Goal: Task Accomplishment & Management: Use online tool/utility

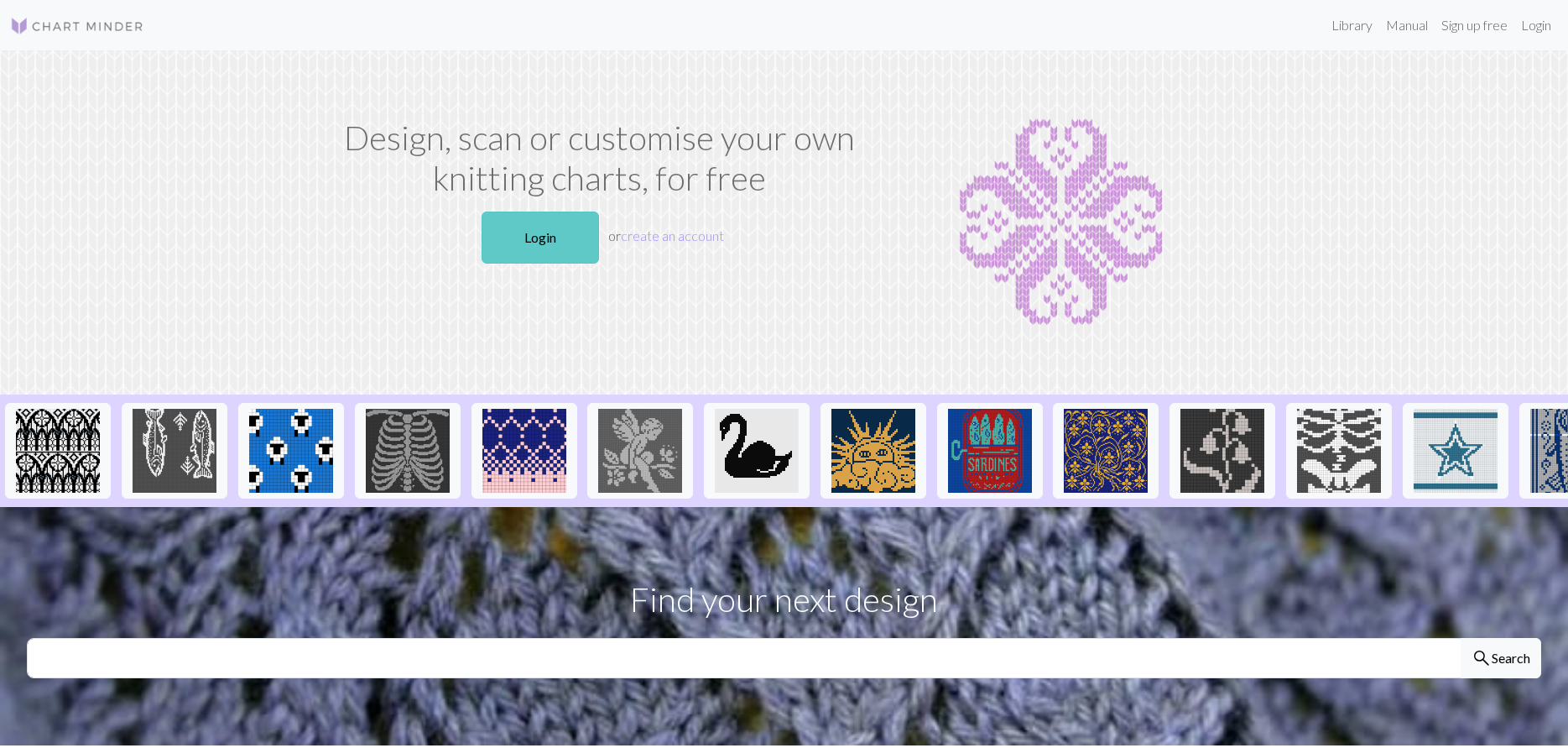
click at [517, 239] on link "Login" at bounding box center [540, 237] width 117 height 52
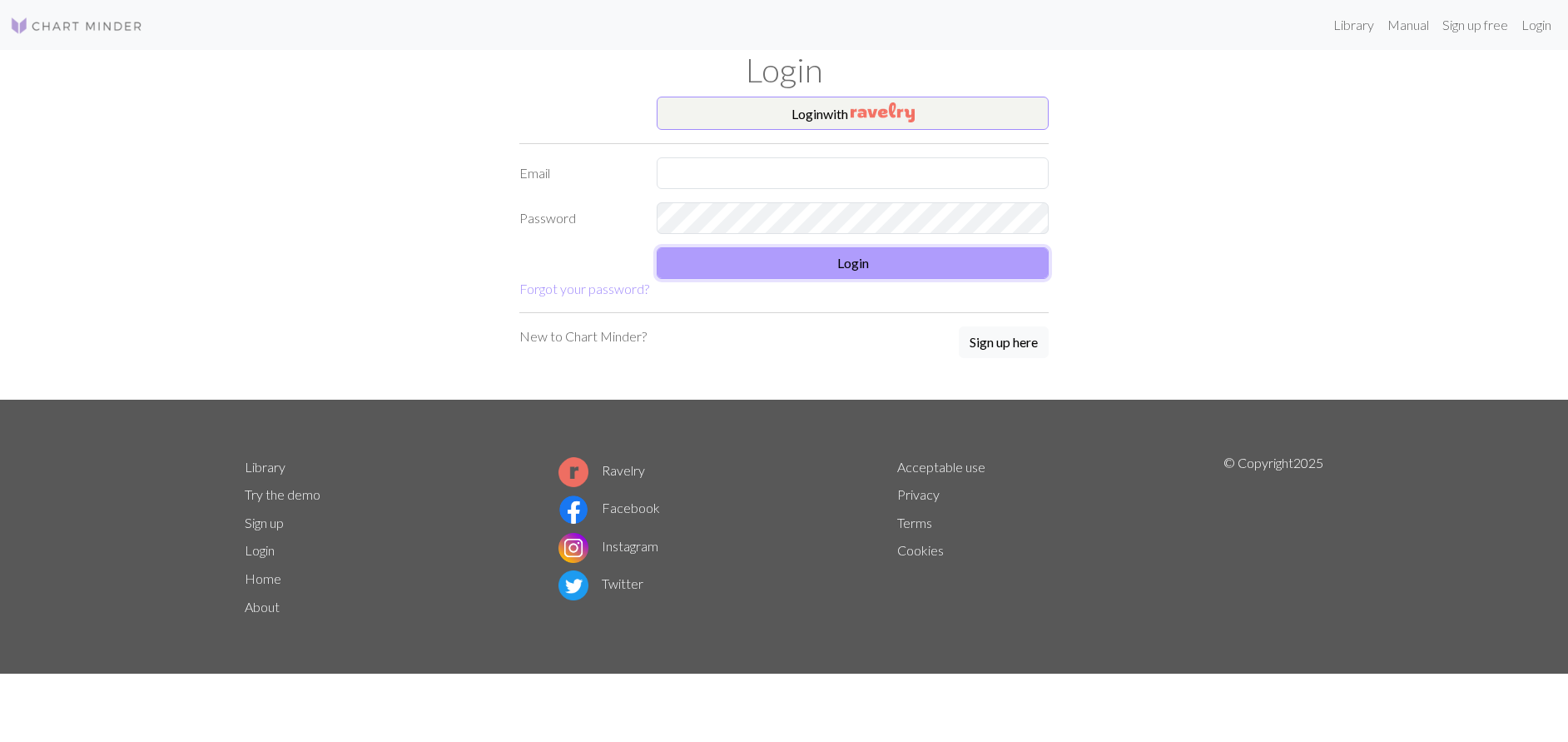
click at [839, 259] on button "Login" at bounding box center [852, 263] width 392 height 32
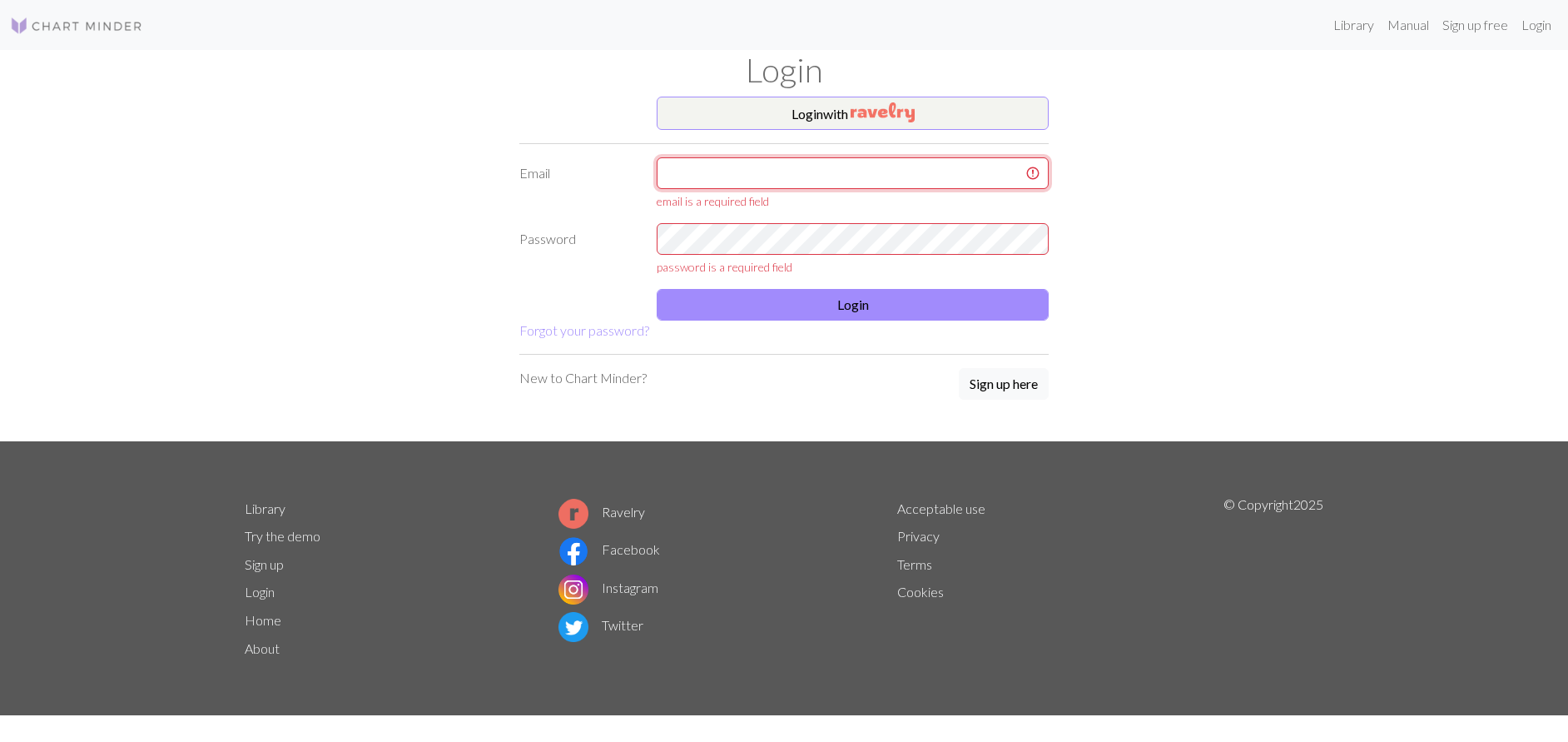
click at [705, 177] on input "text" at bounding box center [852, 173] width 392 height 32
click at [813, 114] on button "Login with" at bounding box center [852, 113] width 392 height 34
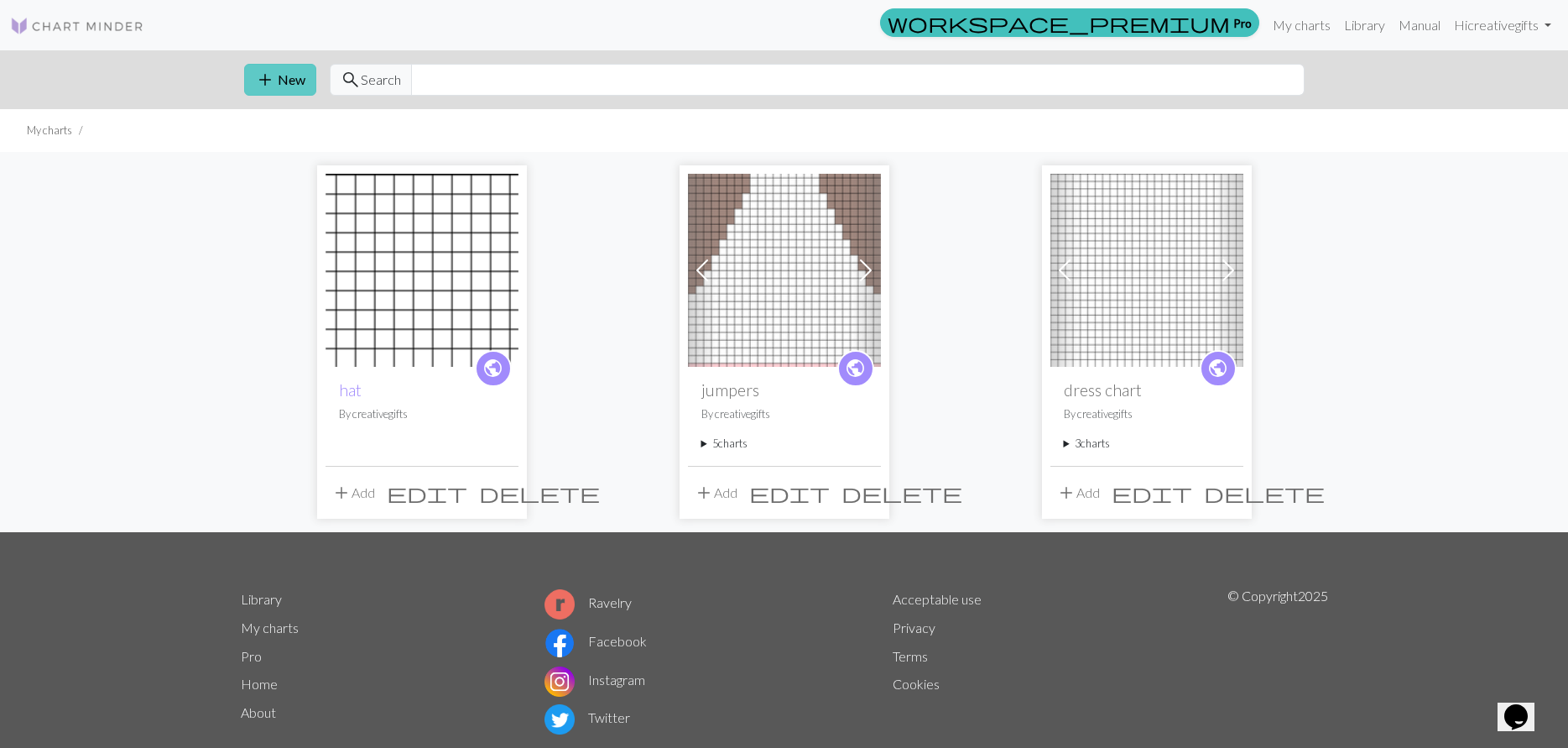
click at [283, 83] on button "add New" at bounding box center [280, 79] width 72 height 32
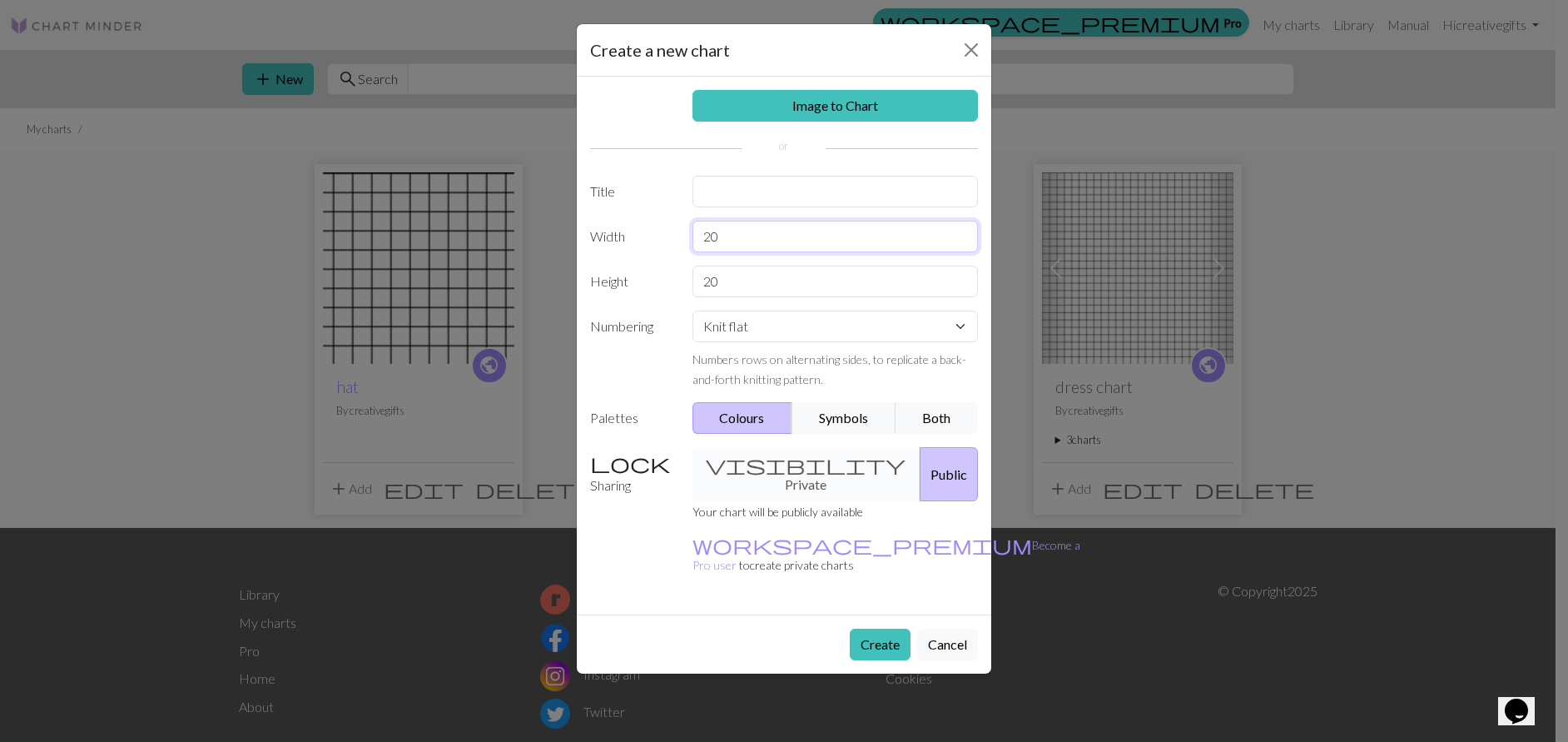
drag, startPoint x: 719, startPoint y: 236, endPoint x: 693, endPoint y: 239, distance: 26.2
click at [693, 239] on input "20" at bounding box center [835, 236] width 287 height 32
drag, startPoint x: 721, startPoint y: 231, endPoint x: 733, endPoint y: 231, distance: 12.0
click at [733, 231] on input "6626" at bounding box center [835, 236] width 287 height 32
type input "66"
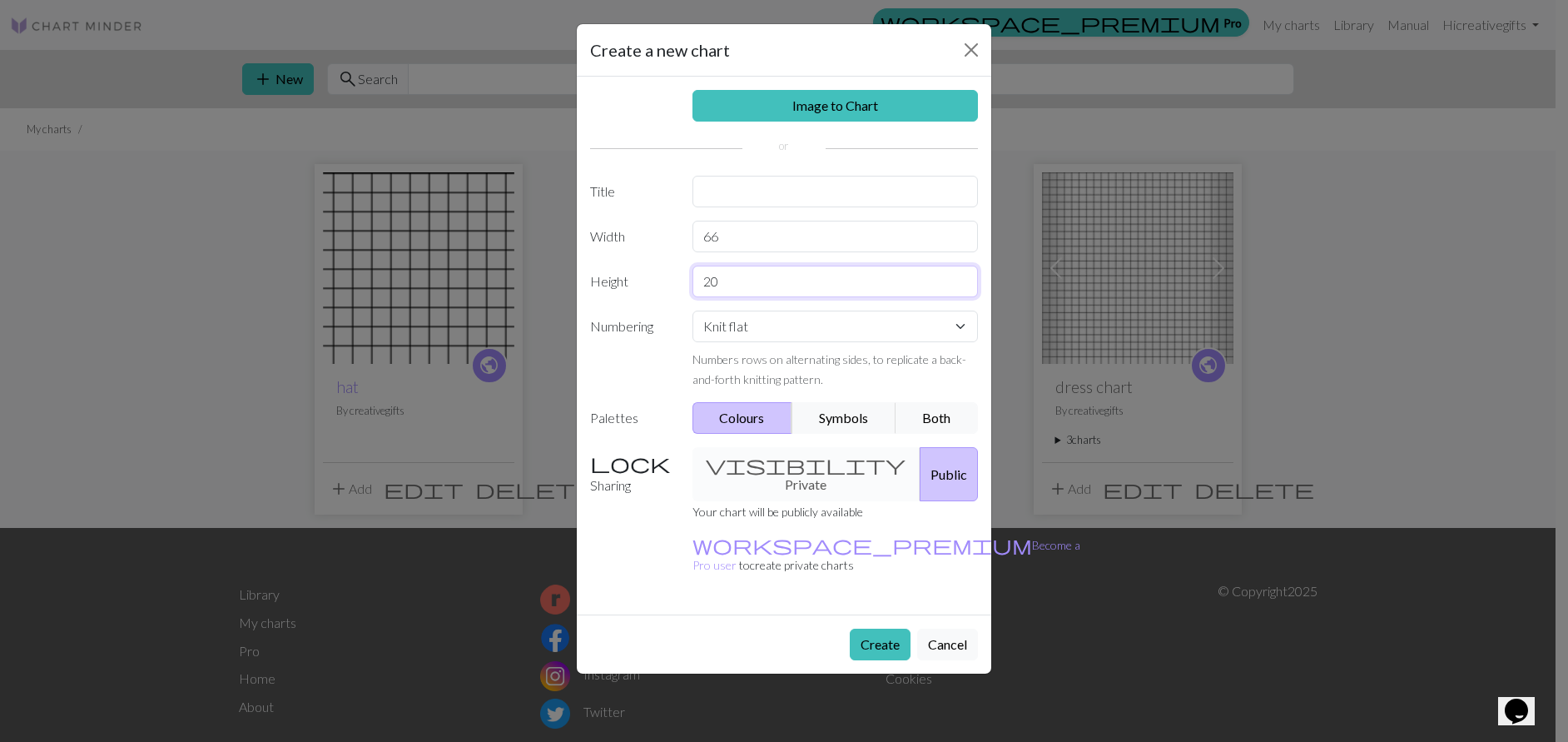
click at [718, 280] on input "20" at bounding box center [835, 281] width 287 height 32
type input "26"
click at [767, 468] on div "visibility Private Public" at bounding box center [835, 473] width 307 height 54
click at [740, 461] on div "visibility Private Public" at bounding box center [835, 473] width 307 height 54
click at [866, 628] on button "Create" at bounding box center [880, 644] width 61 height 32
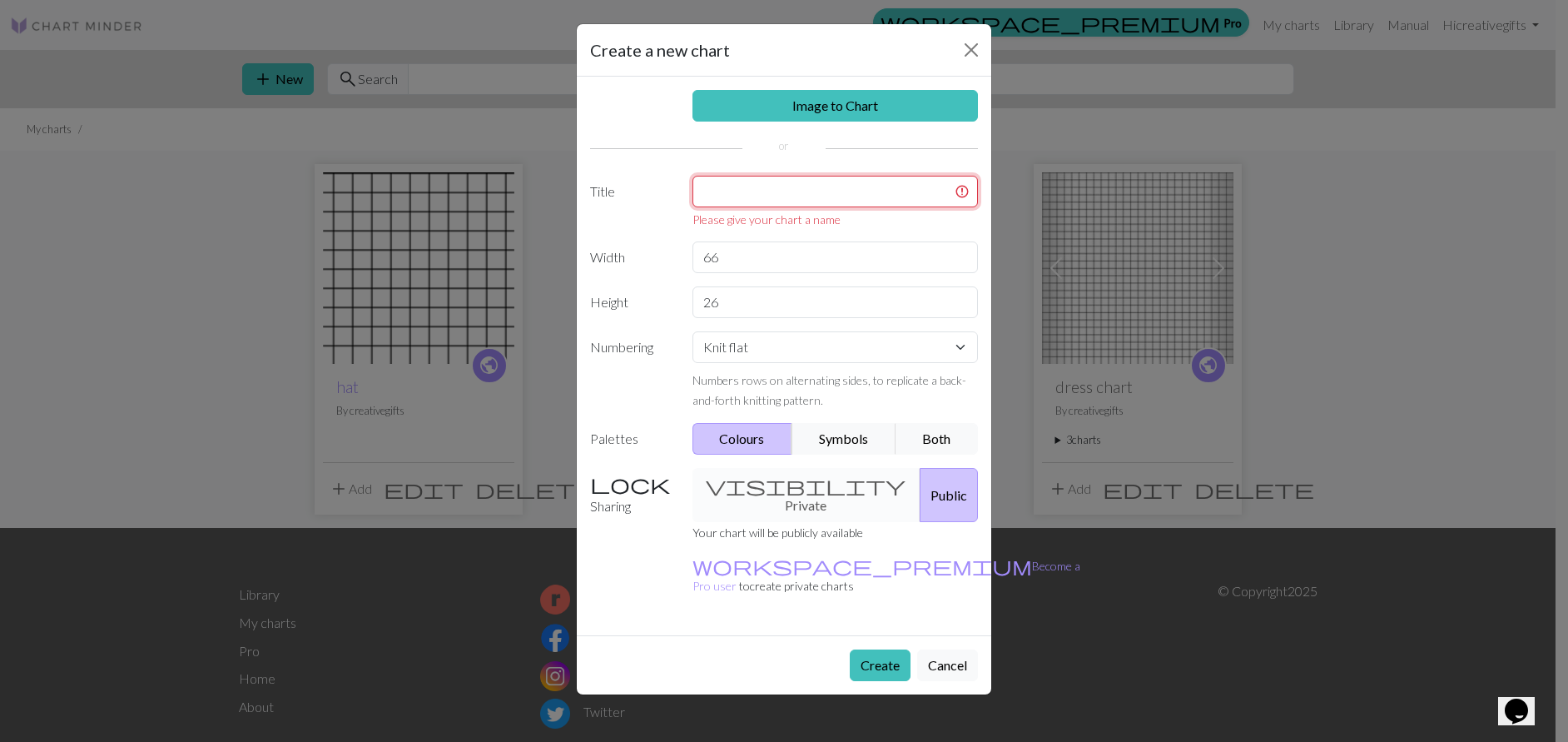
click at [724, 193] on input "text" at bounding box center [835, 191] width 287 height 32
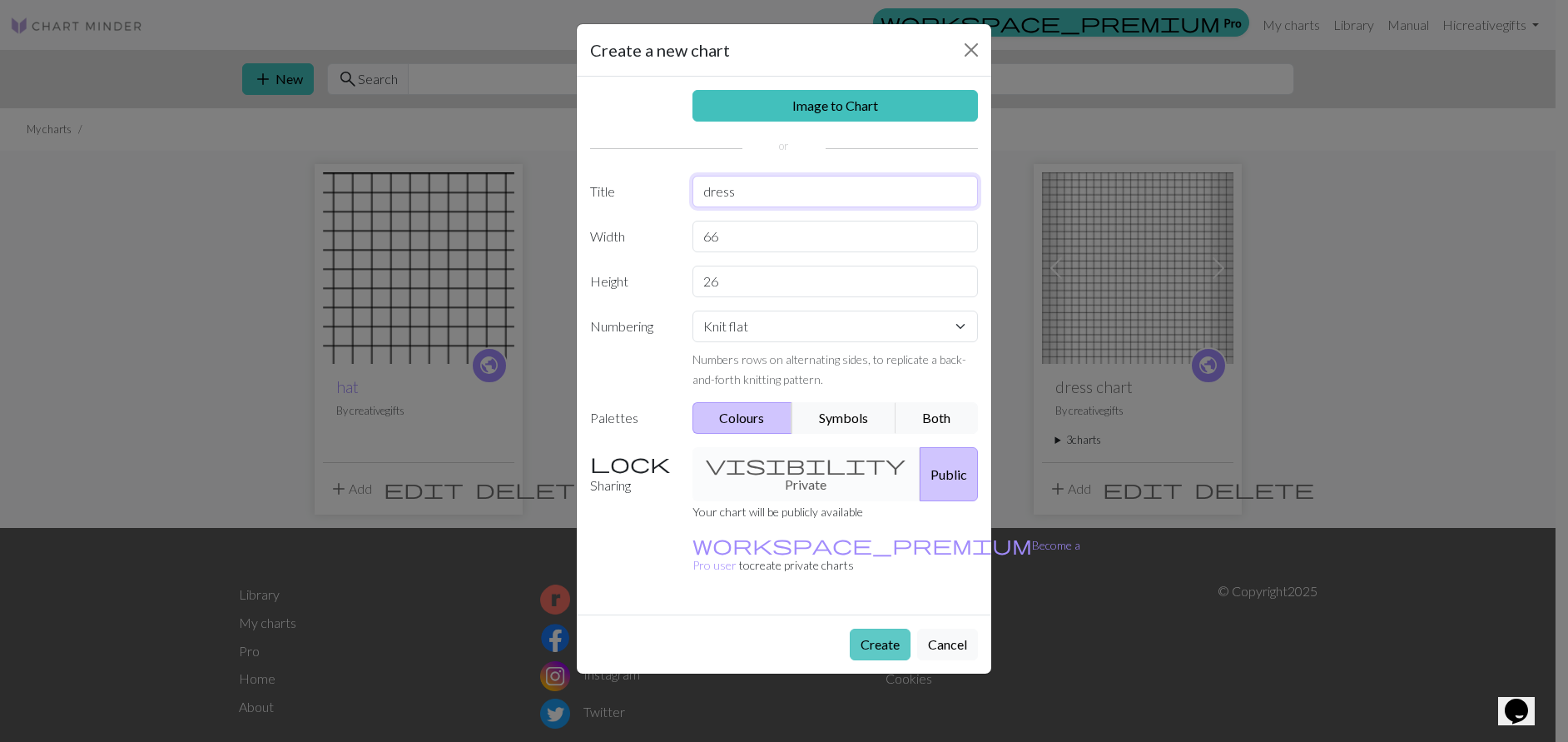
type input "dress"
click at [870, 628] on button "Create" at bounding box center [880, 644] width 61 height 32
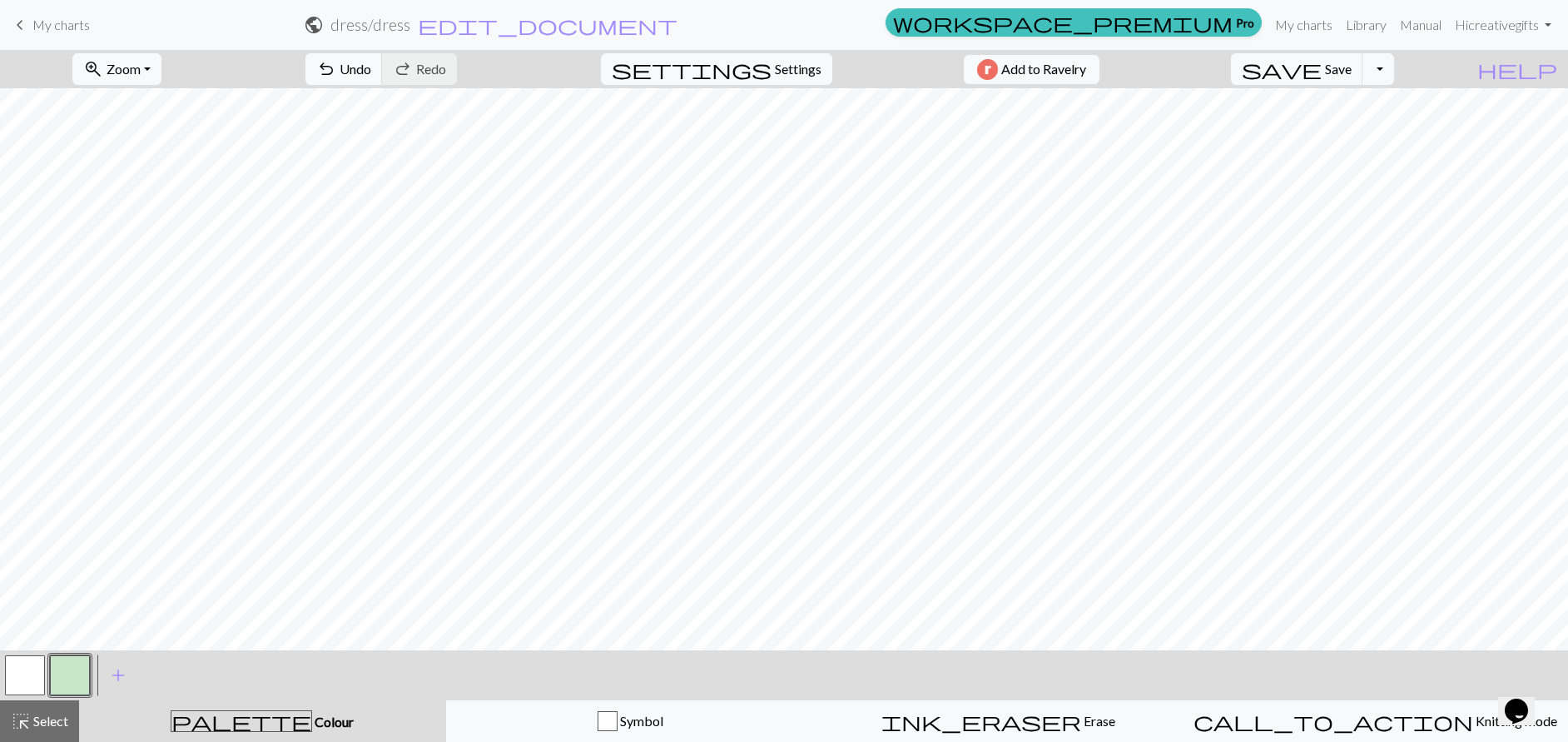
click at [66, 677] on button "button" at bounding box center [70, 676] width 40 height 40
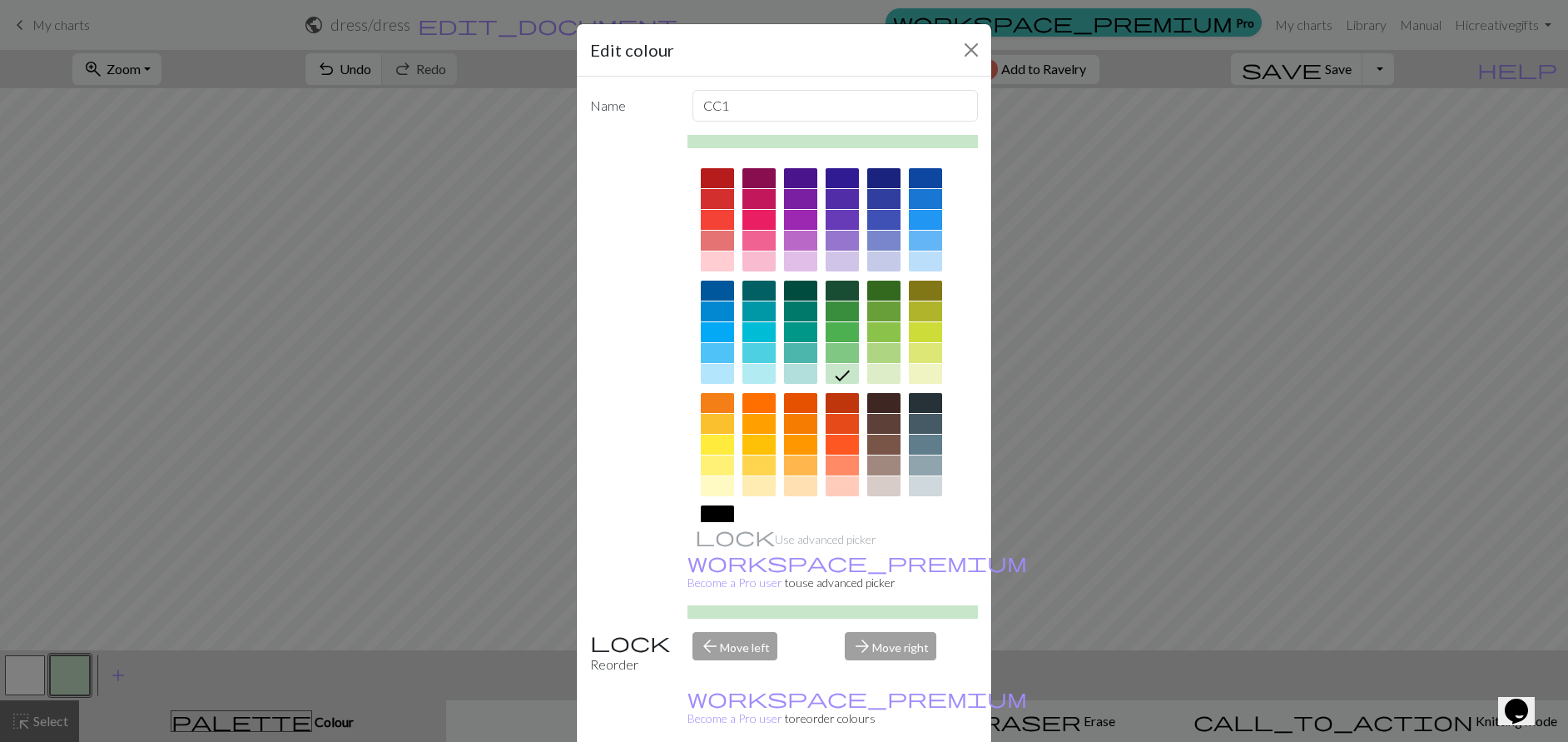
click at [872, 290] on div at bounding box center [884, 290] width 34 height 20
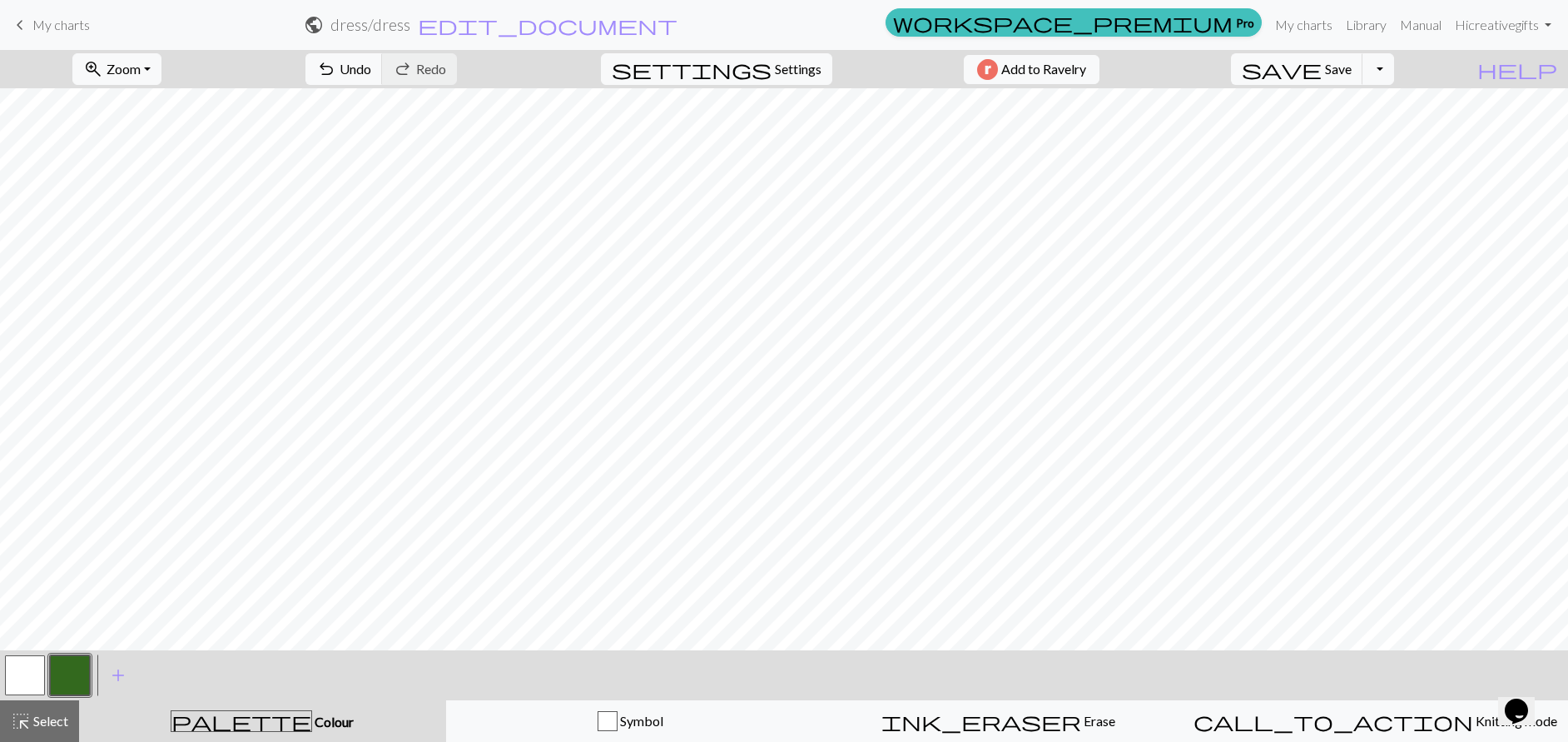
click at [62, 669] on button "button" at bounding box center [70, 676] width 40 height 40
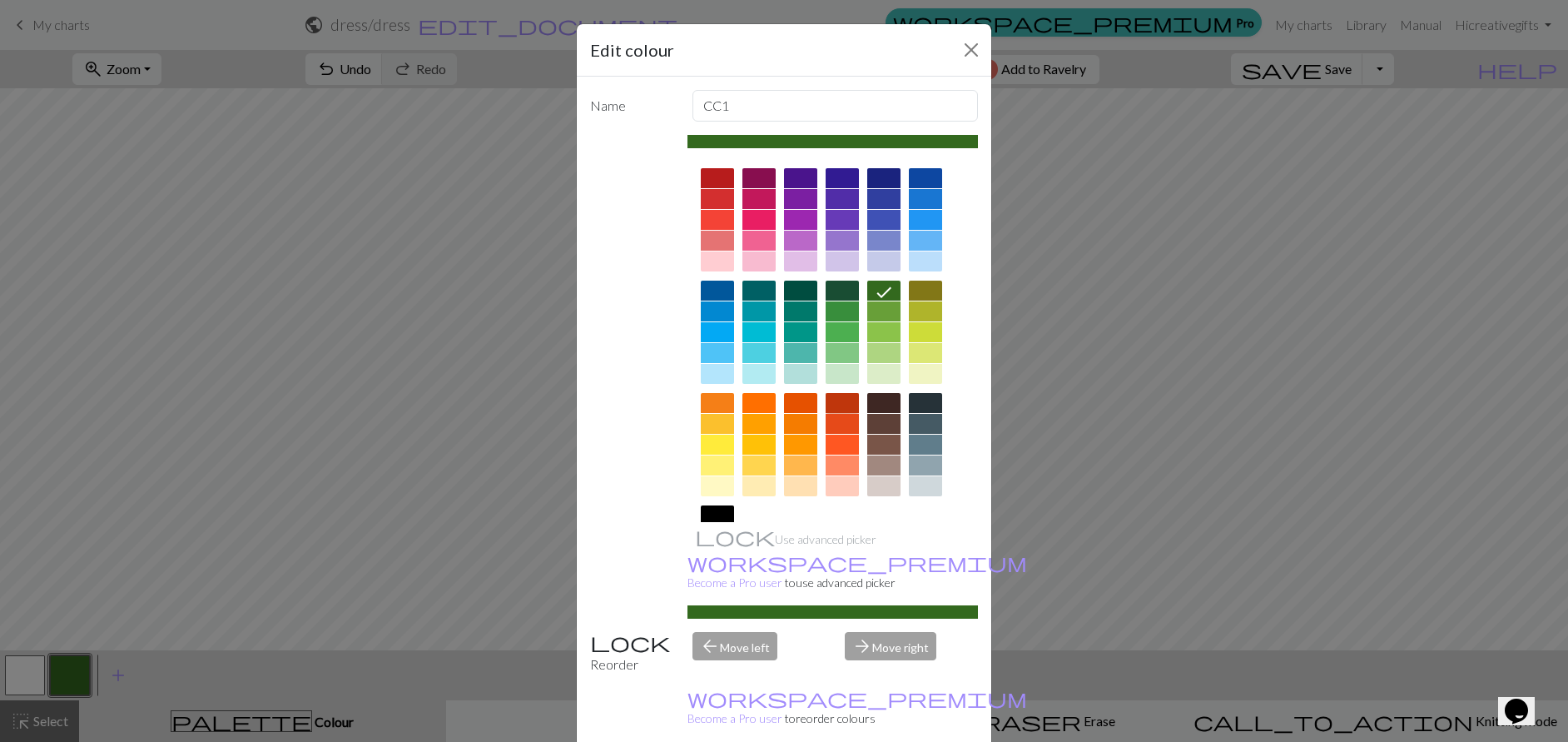
drag, startPoint x: 834, startPoint y: 399, endPoint x: 835, endPoint y: 413, distance: 14.0
click at [834, 400] on div at bounding box center [842, 403] width 34 height 20
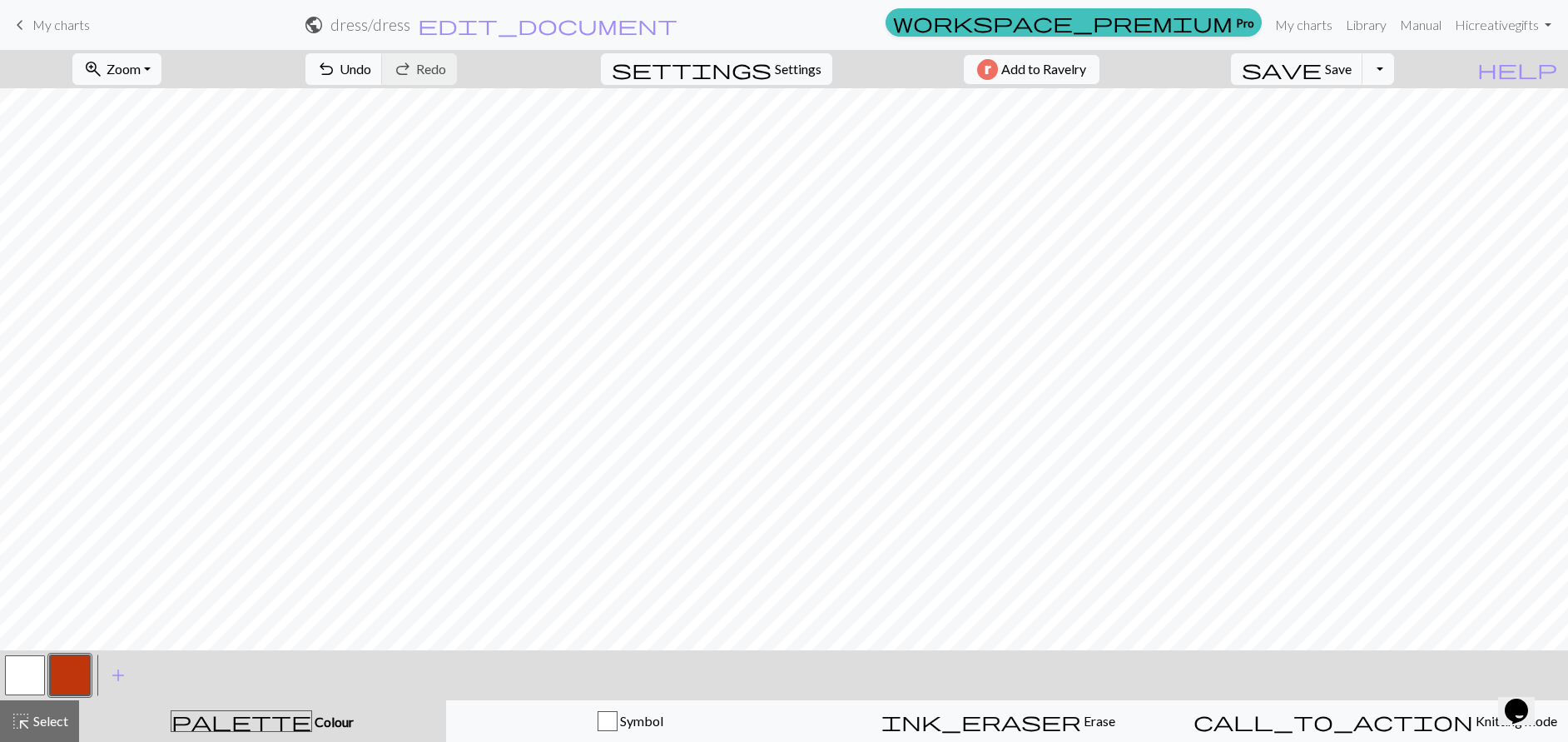
click at [77, 673] on button "button" at bounding box center [70, 676] width 40 height 40
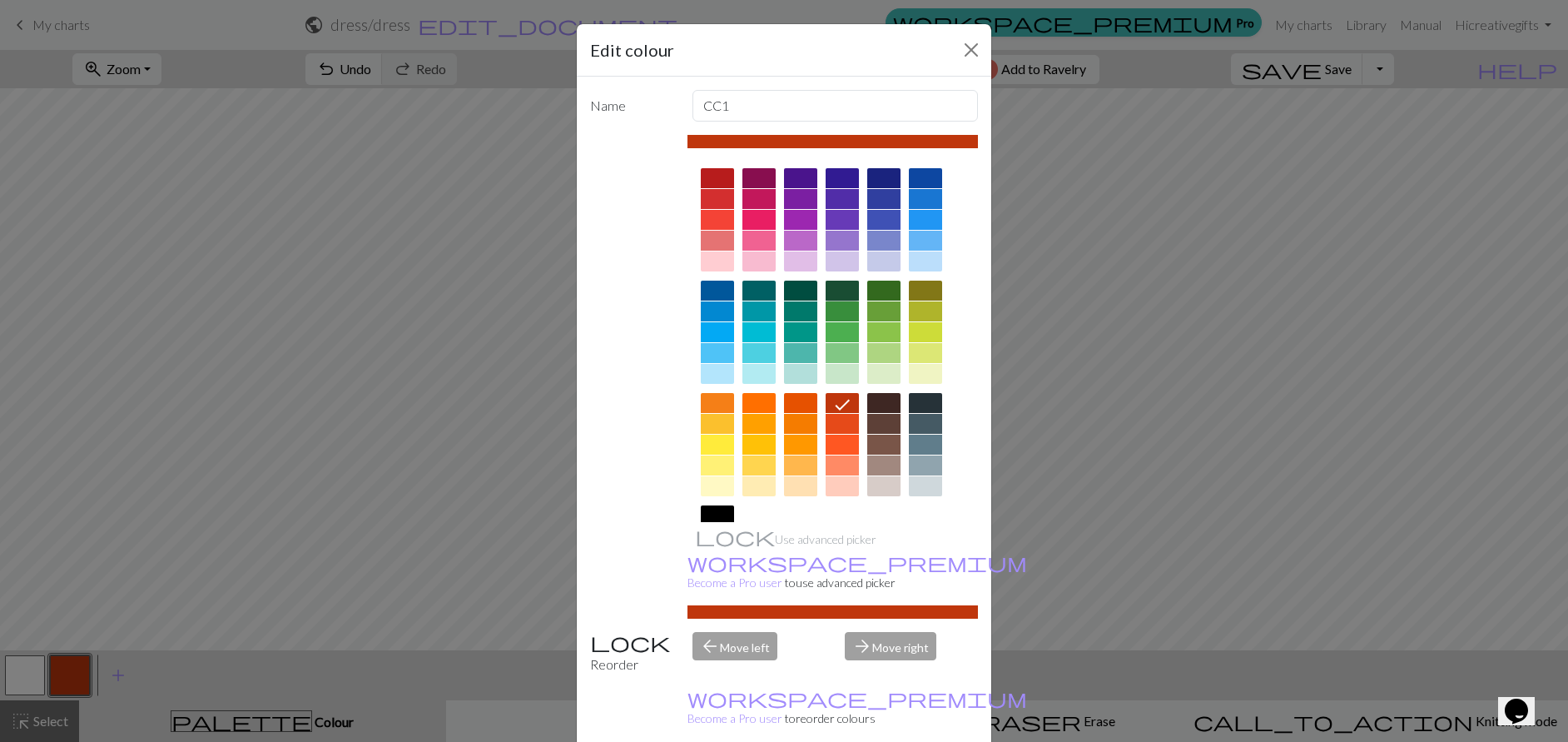
click at [833, 288] on div at bounding box center [842, 290] width 34 height 20
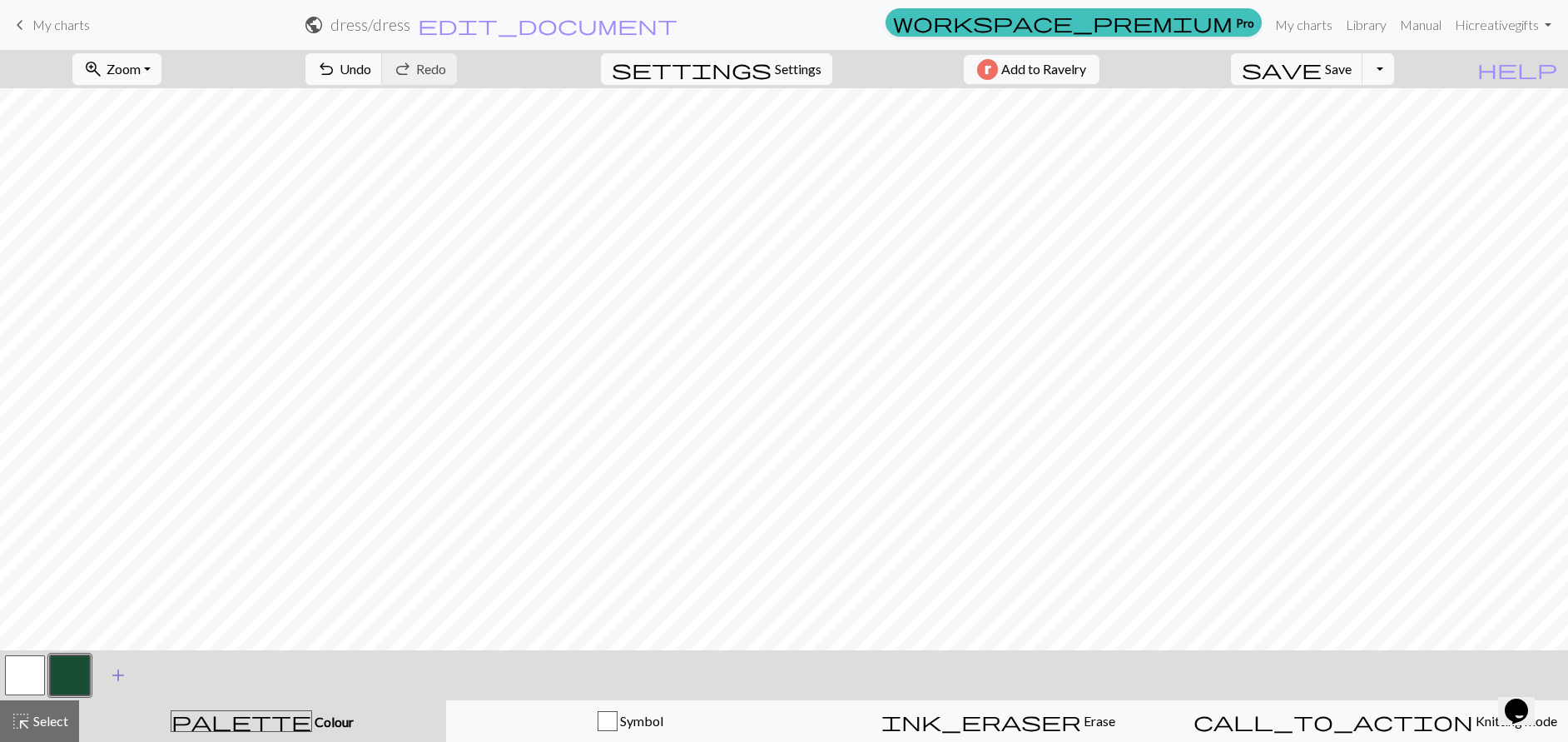
click at [121, 676] on span "add" at bounding box center [118, 676] width 20 height 24
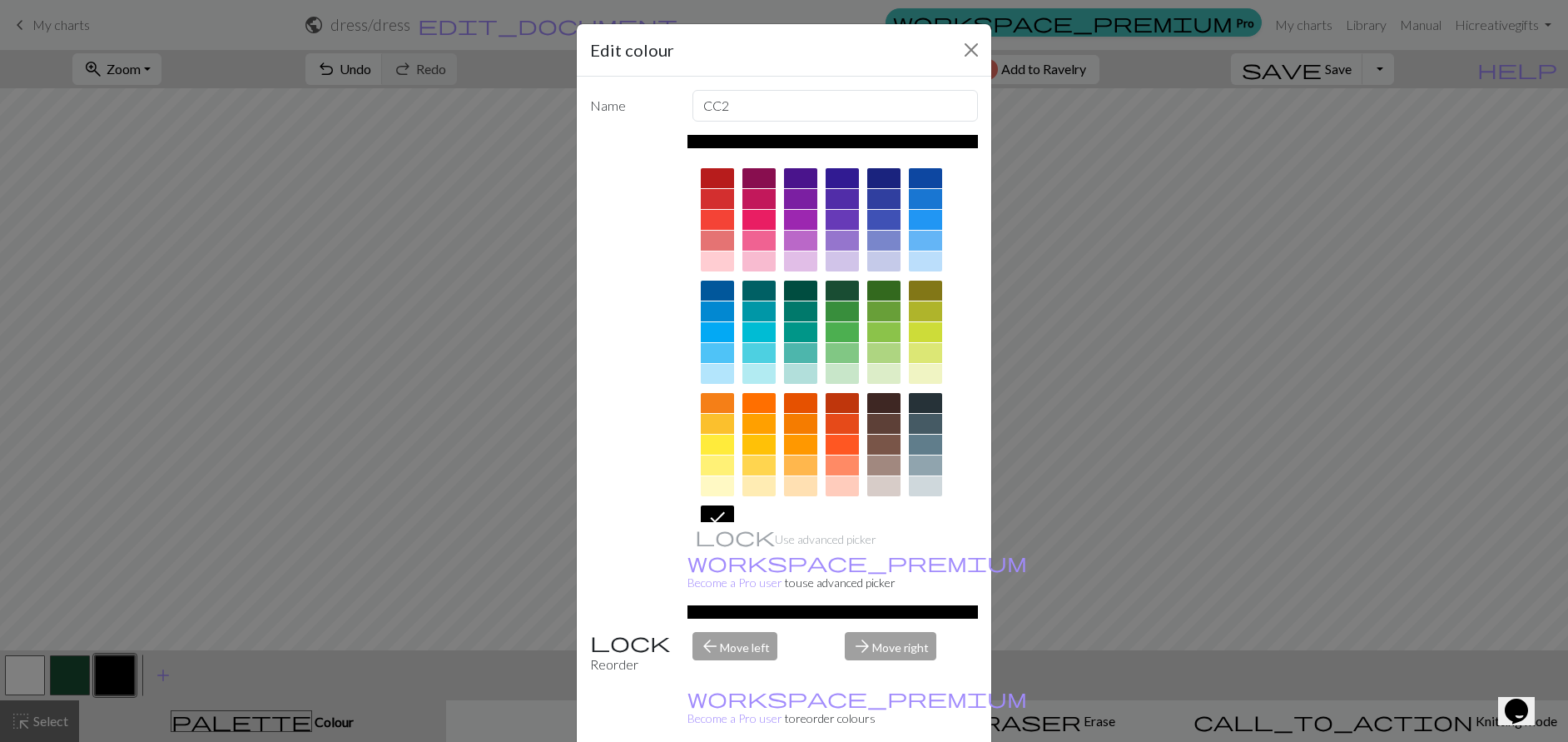
click at [841, 401] on div at bounding box center [842, 403] width 34 height 20
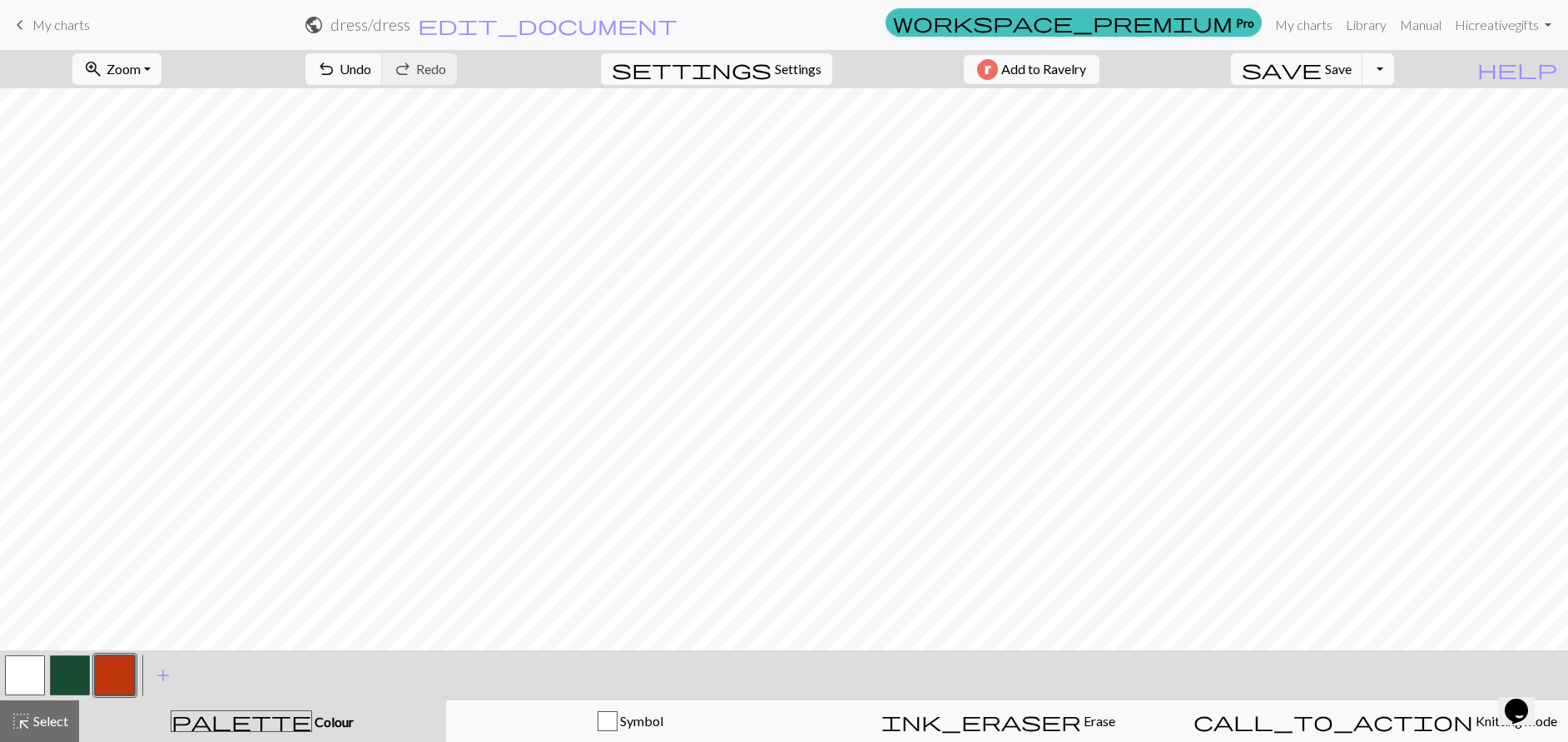
click at [80, 686] on button "button" at bounding box center [70, 676] width 40 height 40
click at [75, 676] on button "button" at bounding box center [70, 676] width 40 height 40
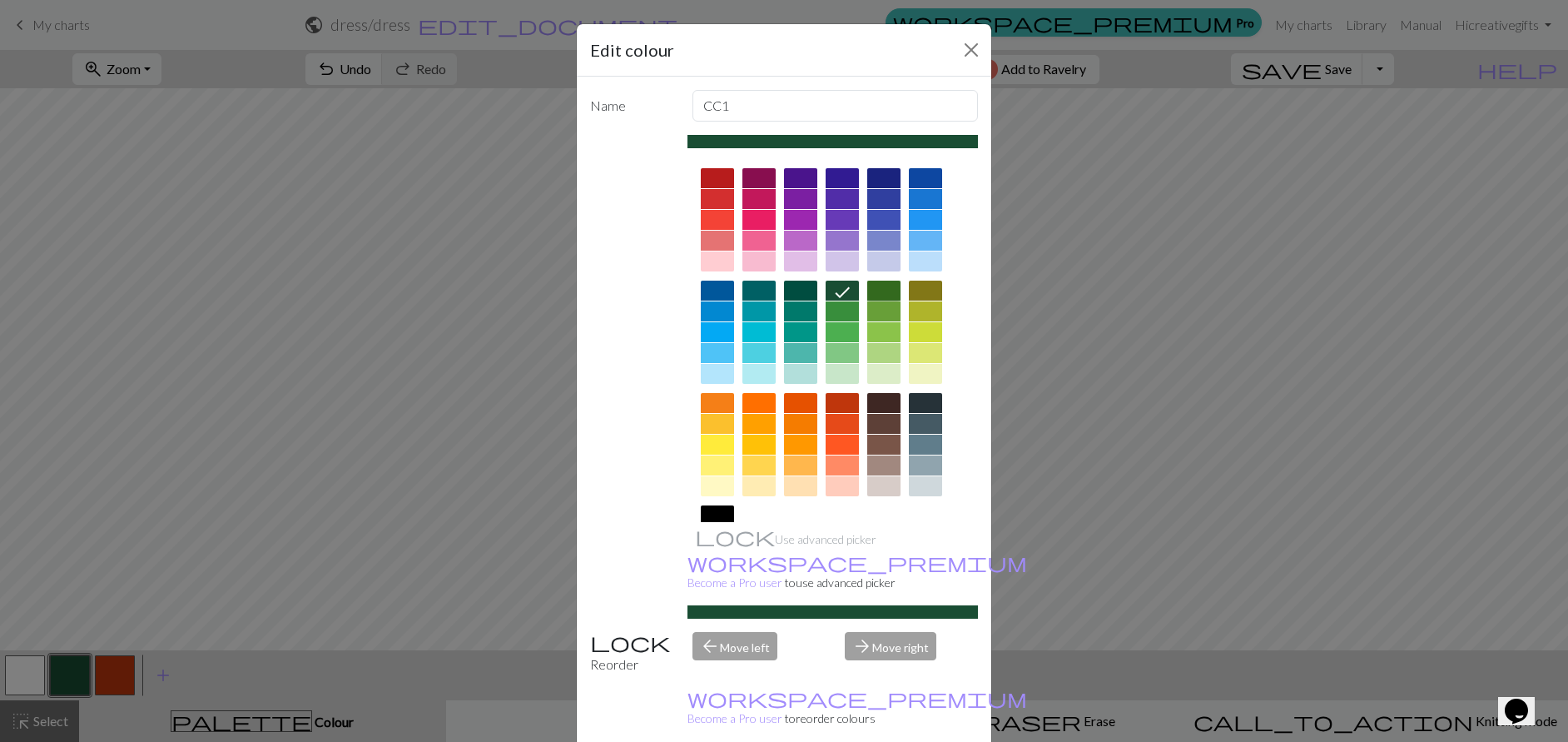
click at [873, 294] on div at bounding box center [884, 290] width 34 height 20
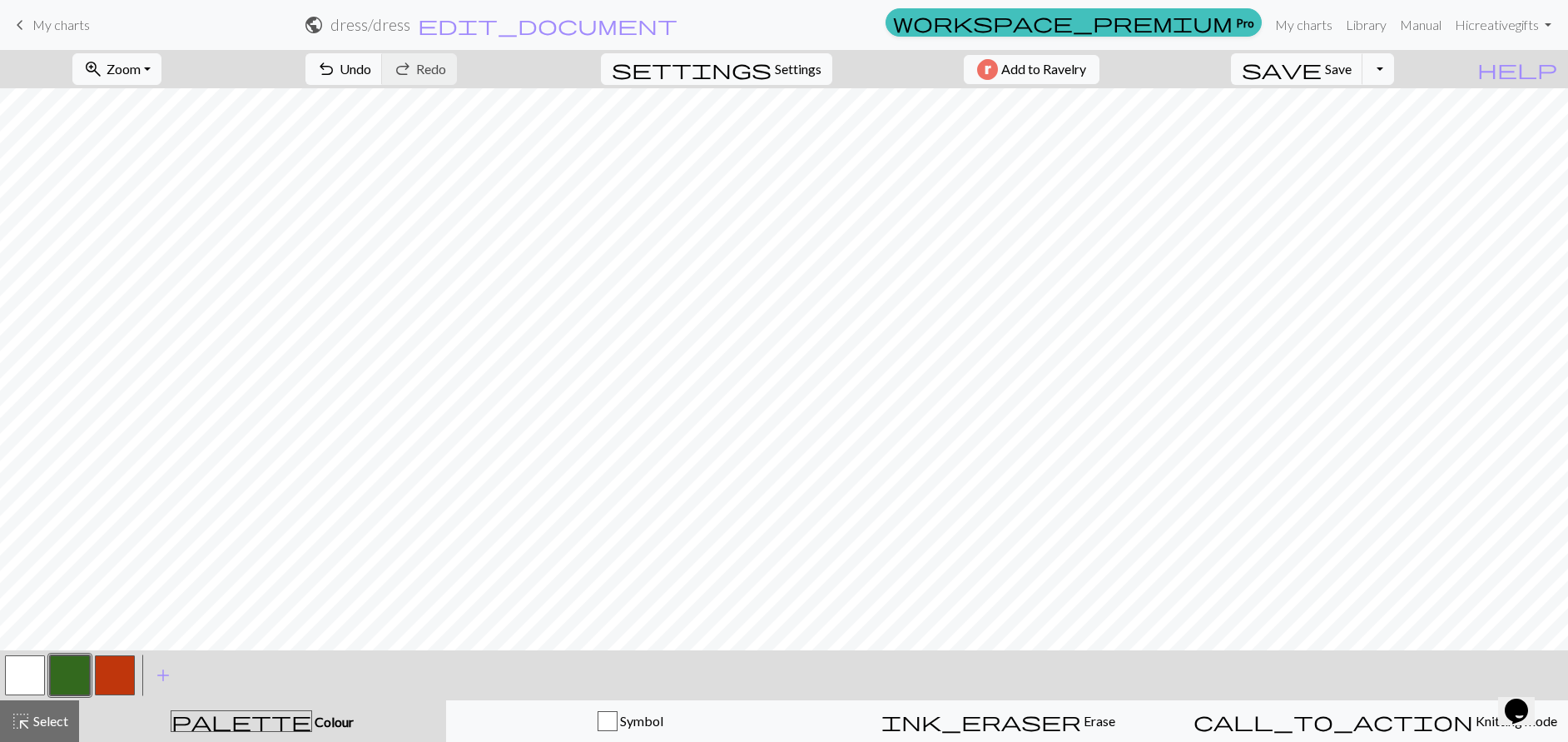
click at [118, 663] on button "button" at bounding box center [115, 676] width 40 height 40
click at [164, 675] on span "add" at bounding box center [163, 676] width 20 height 24
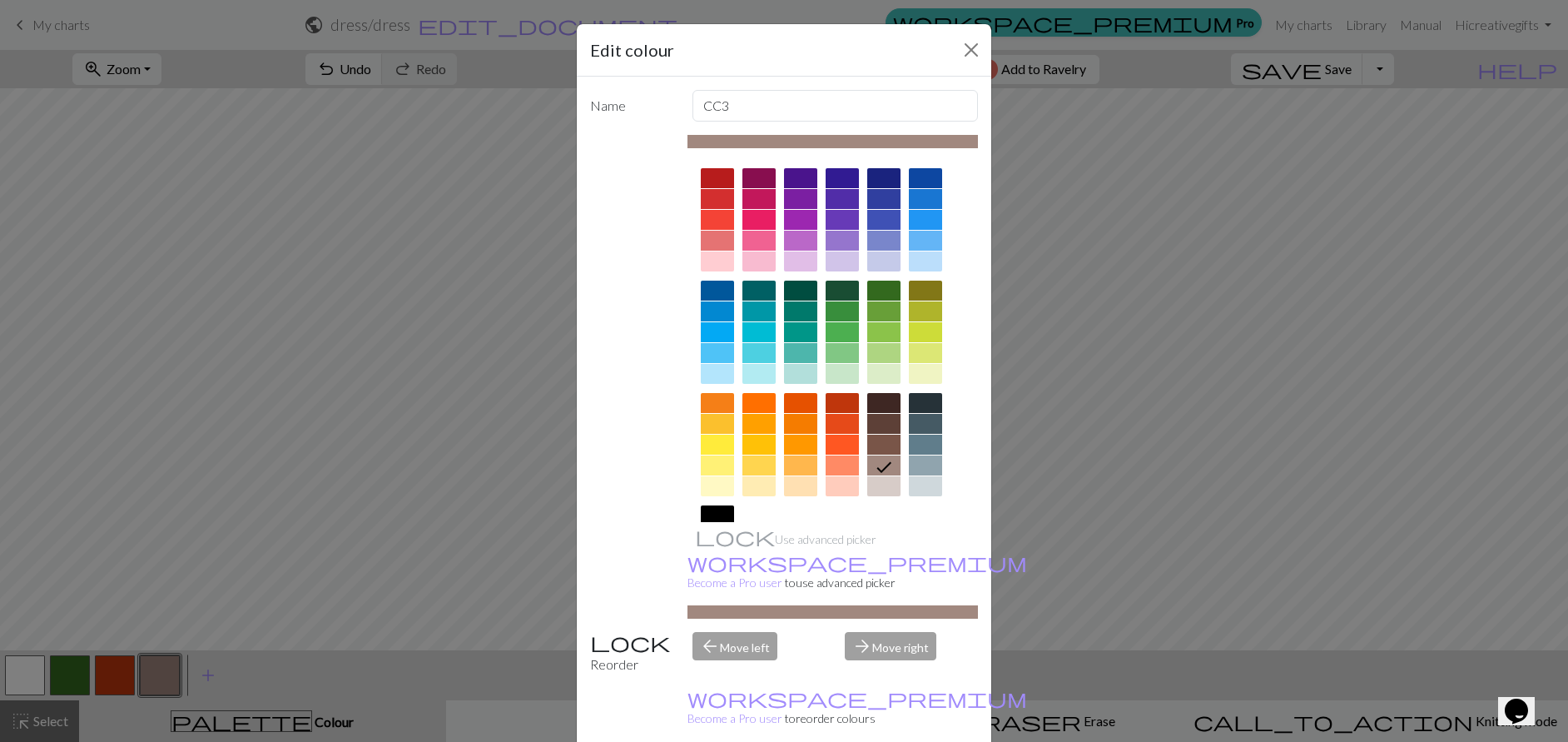
click at [723, 375] on div at bounding box center [717, 374] width 34 height 20
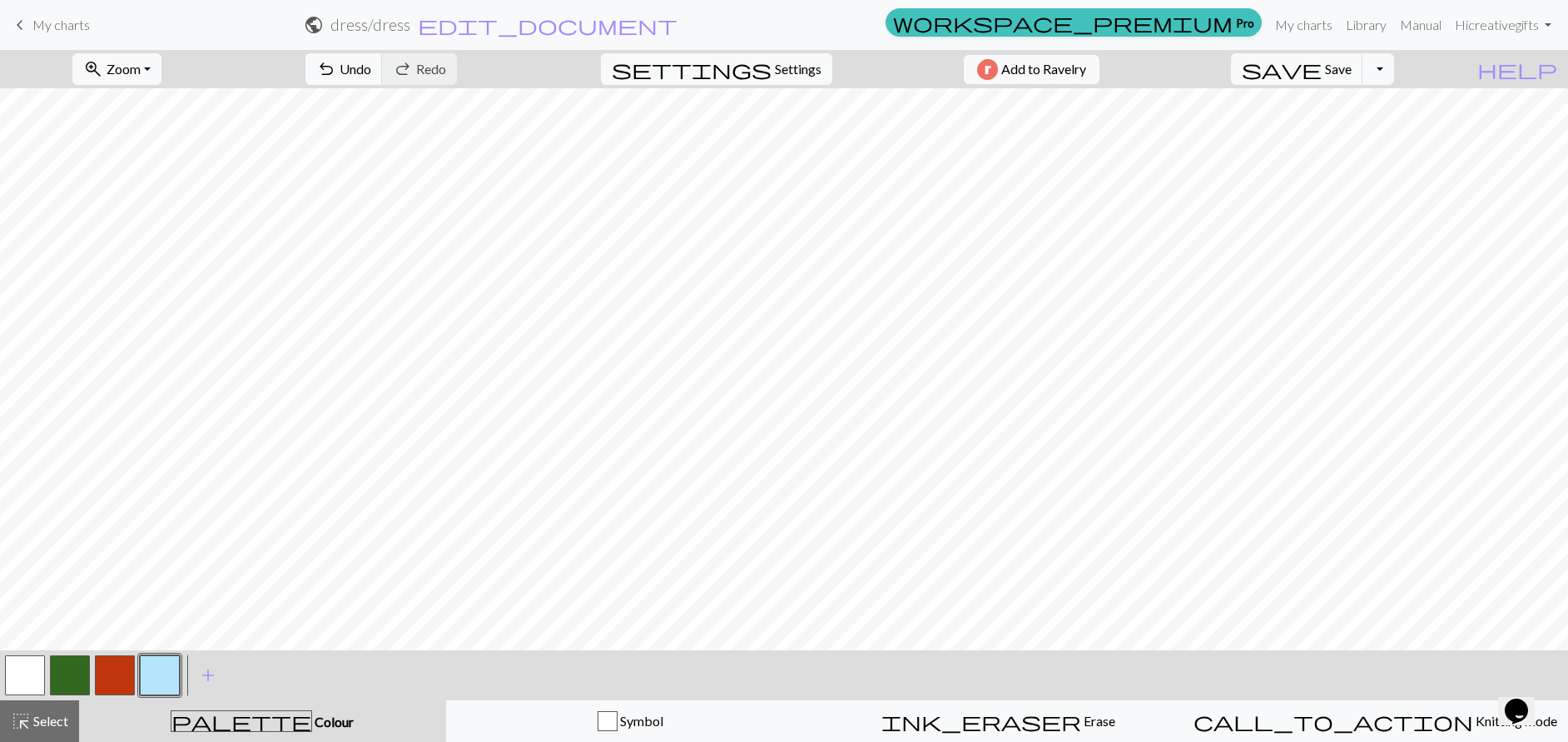
click at [25, 676] on button "button" at bounding box center [25, 676] width 40 height 40
click at [25, 665] on button "button" at bounding box center [25, 676] width 40 height 40
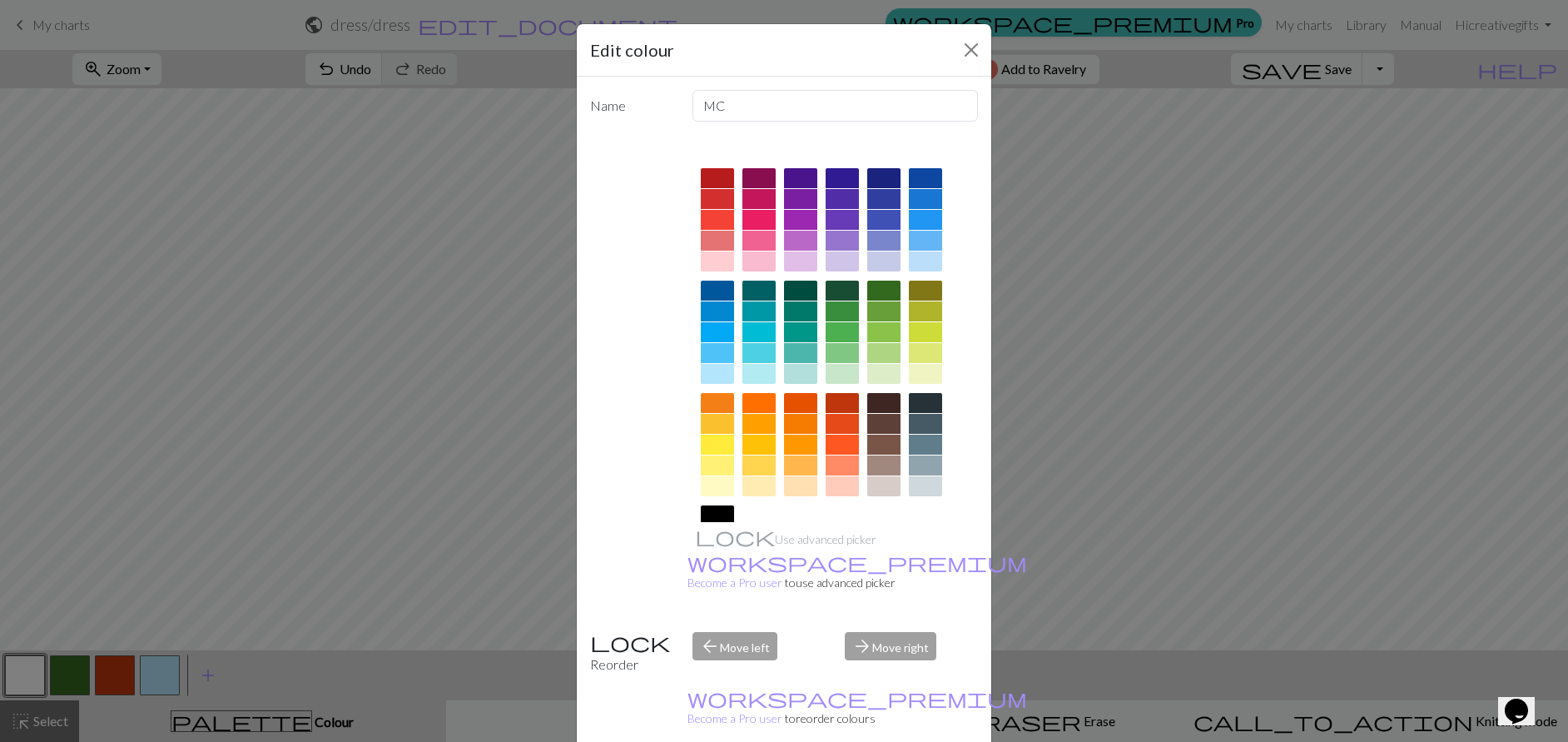
click at [712, 370] on div at bounding box center [717, 374] width 34 height 20
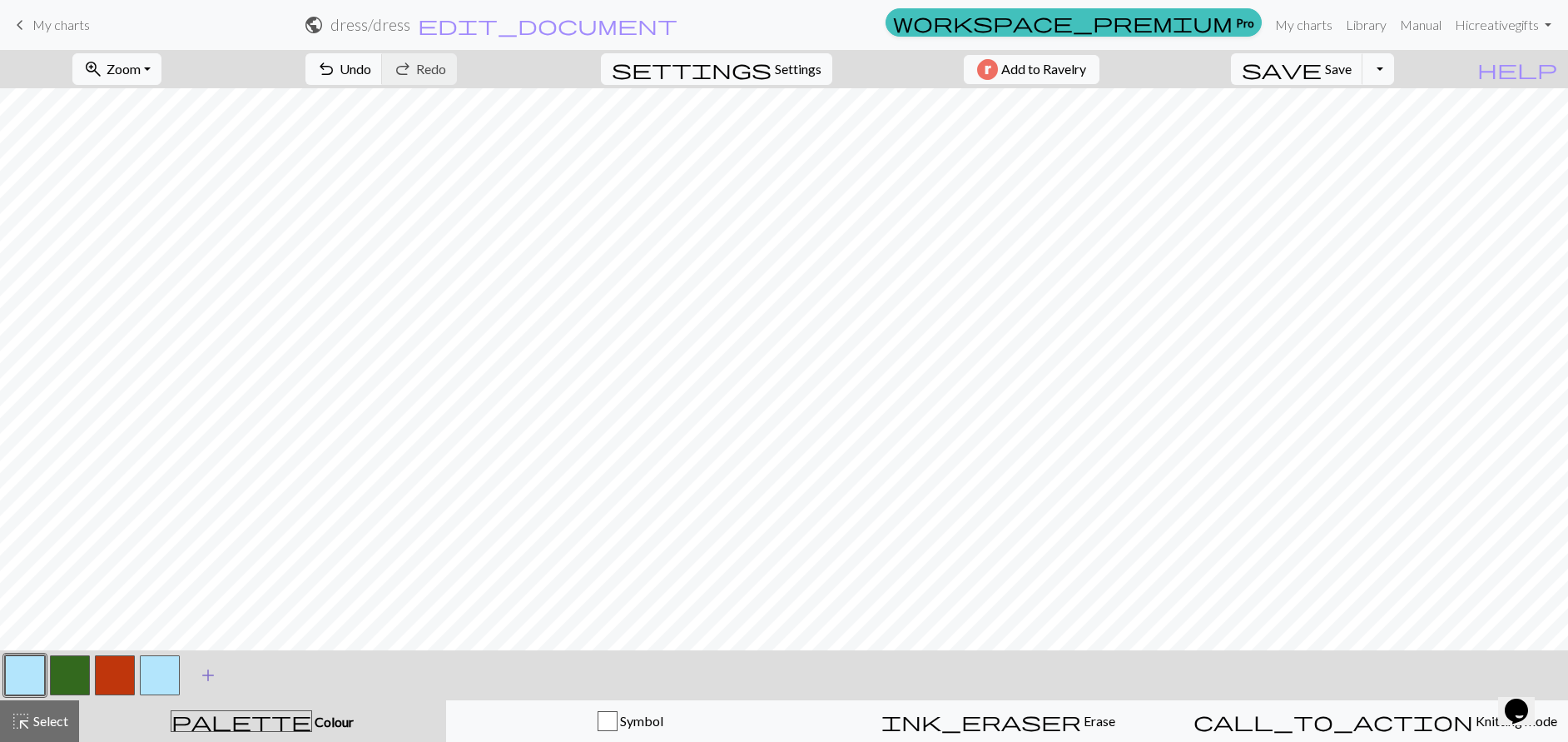
click at [209, 672] on span "add" at bounding box center [208, 676] width 20 height 24
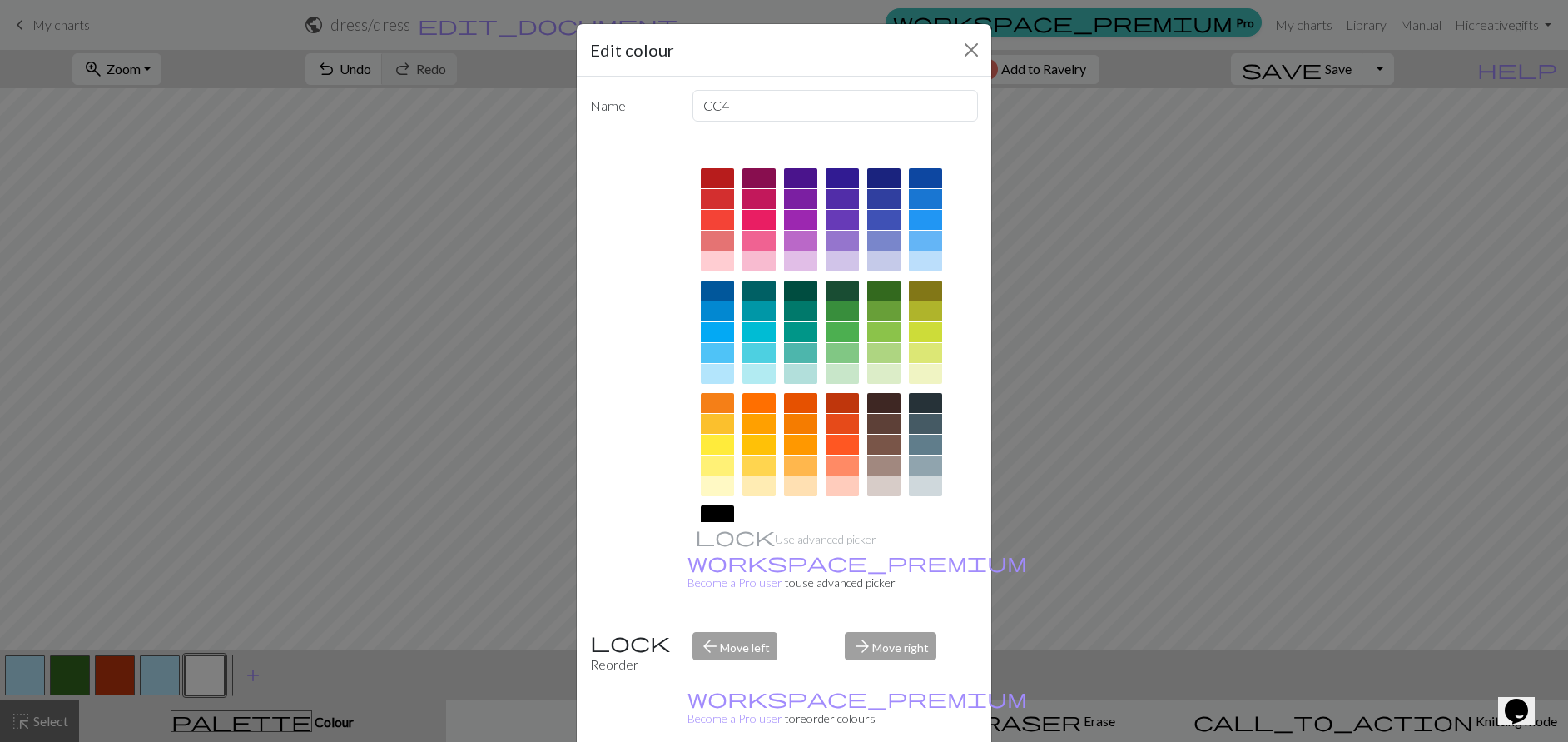
click at [748, 519] on div at bounding box center [833, 389] width 291 height 468
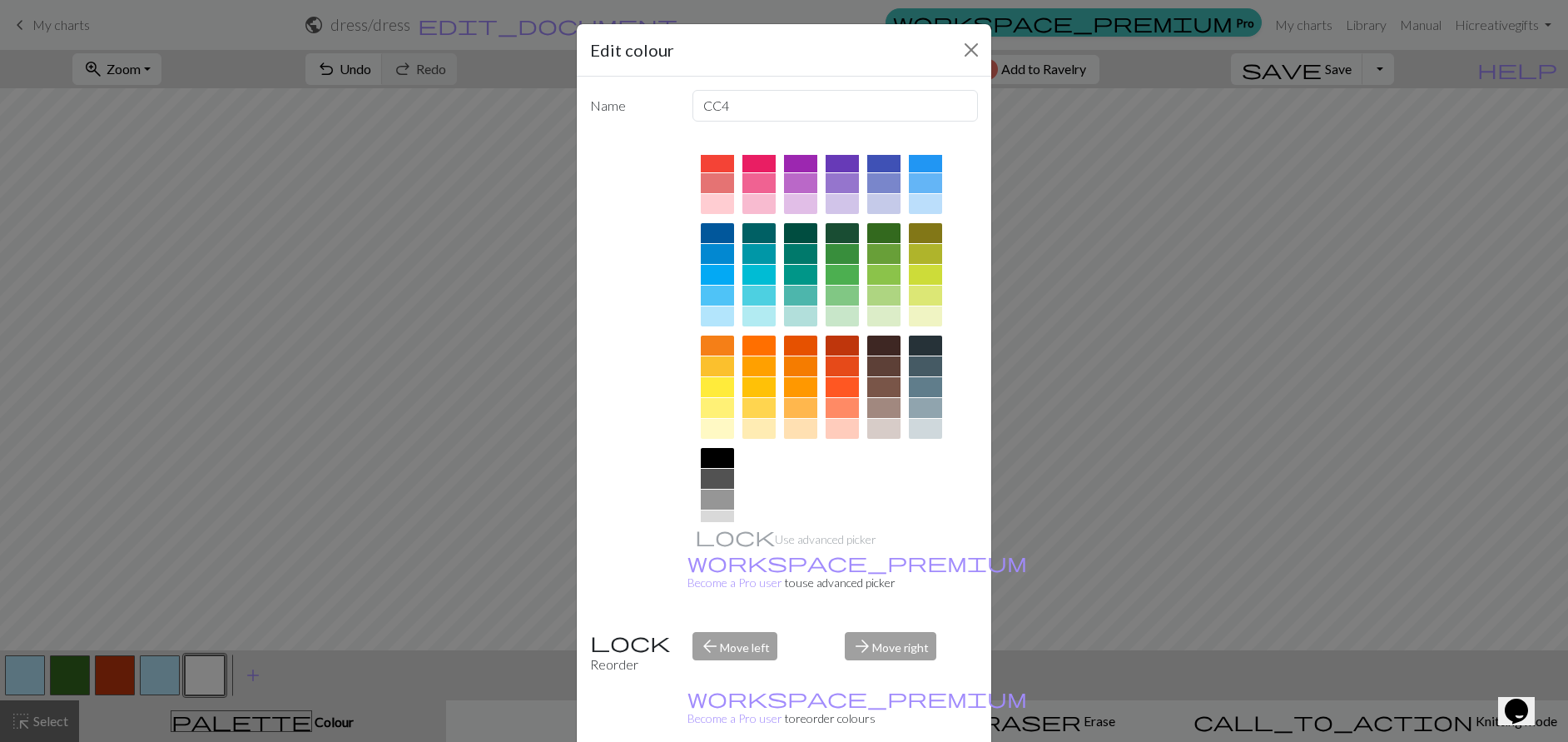
scroll to position [83, 0]
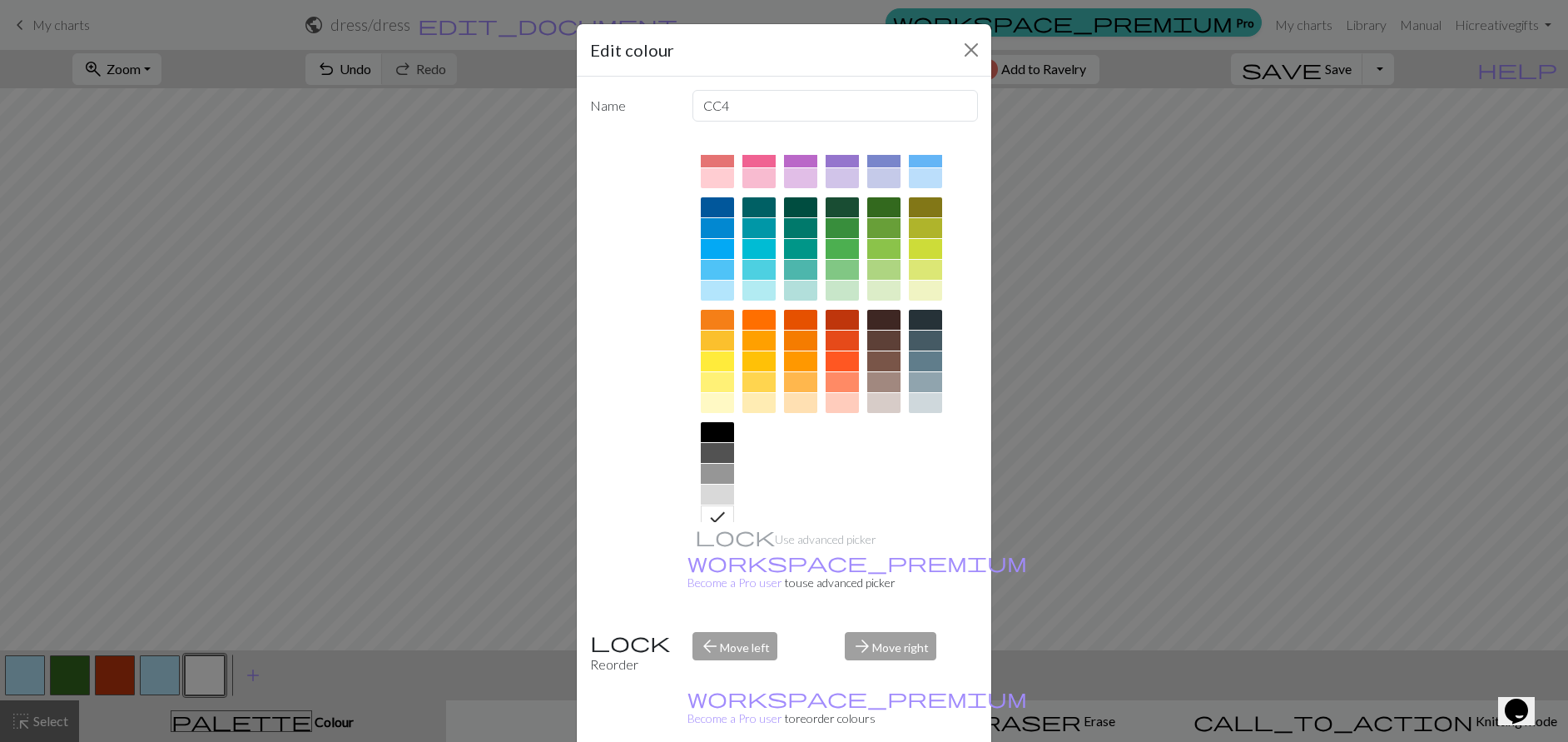
click at [711, 521] on icon at bounding box center [717, 517] width 15 height 11
click at [720, 500] on div at bounding box center [717, 494] width 34 height 20
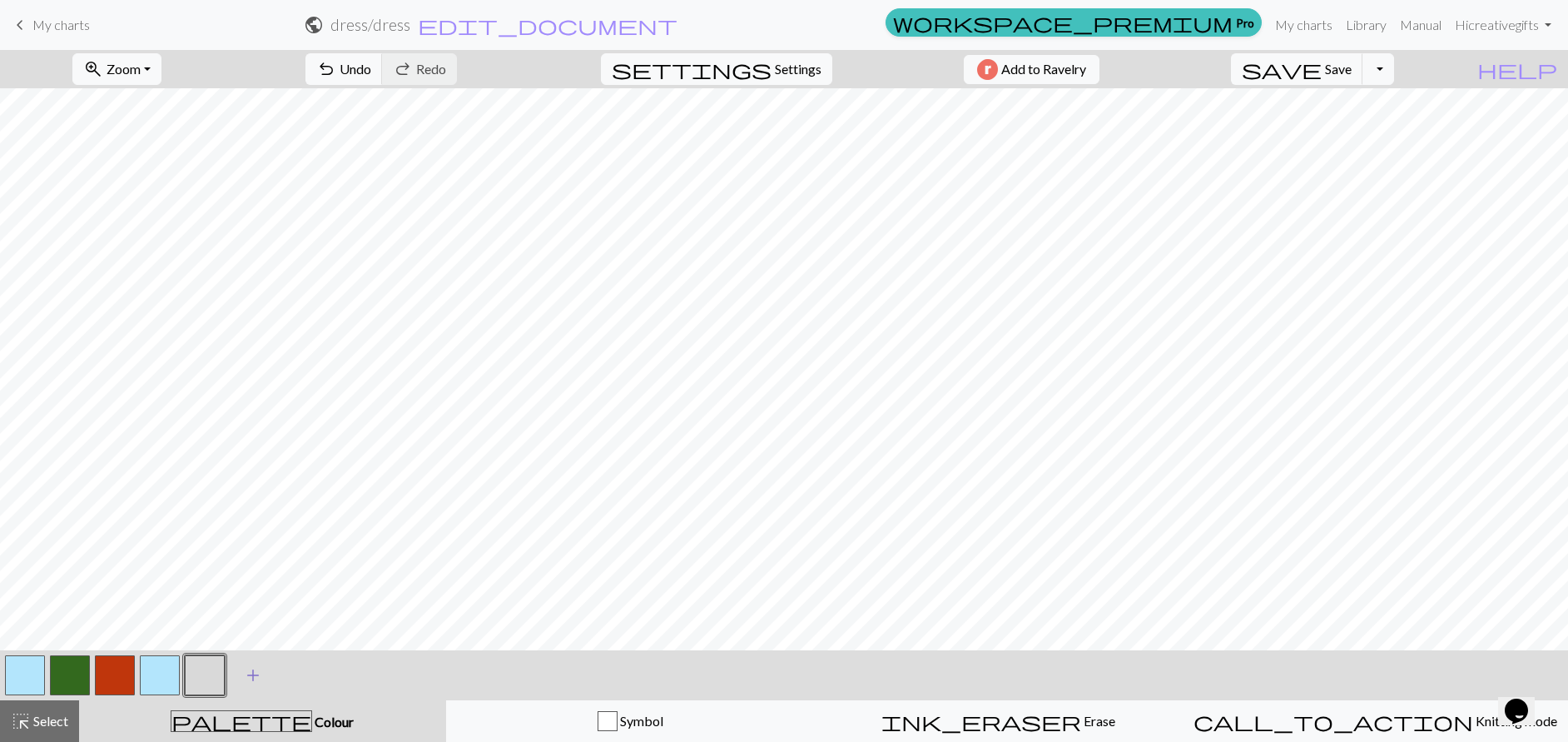
click at [258, 672] on span "add" at bounding box center [253, 676] width 20 height 24
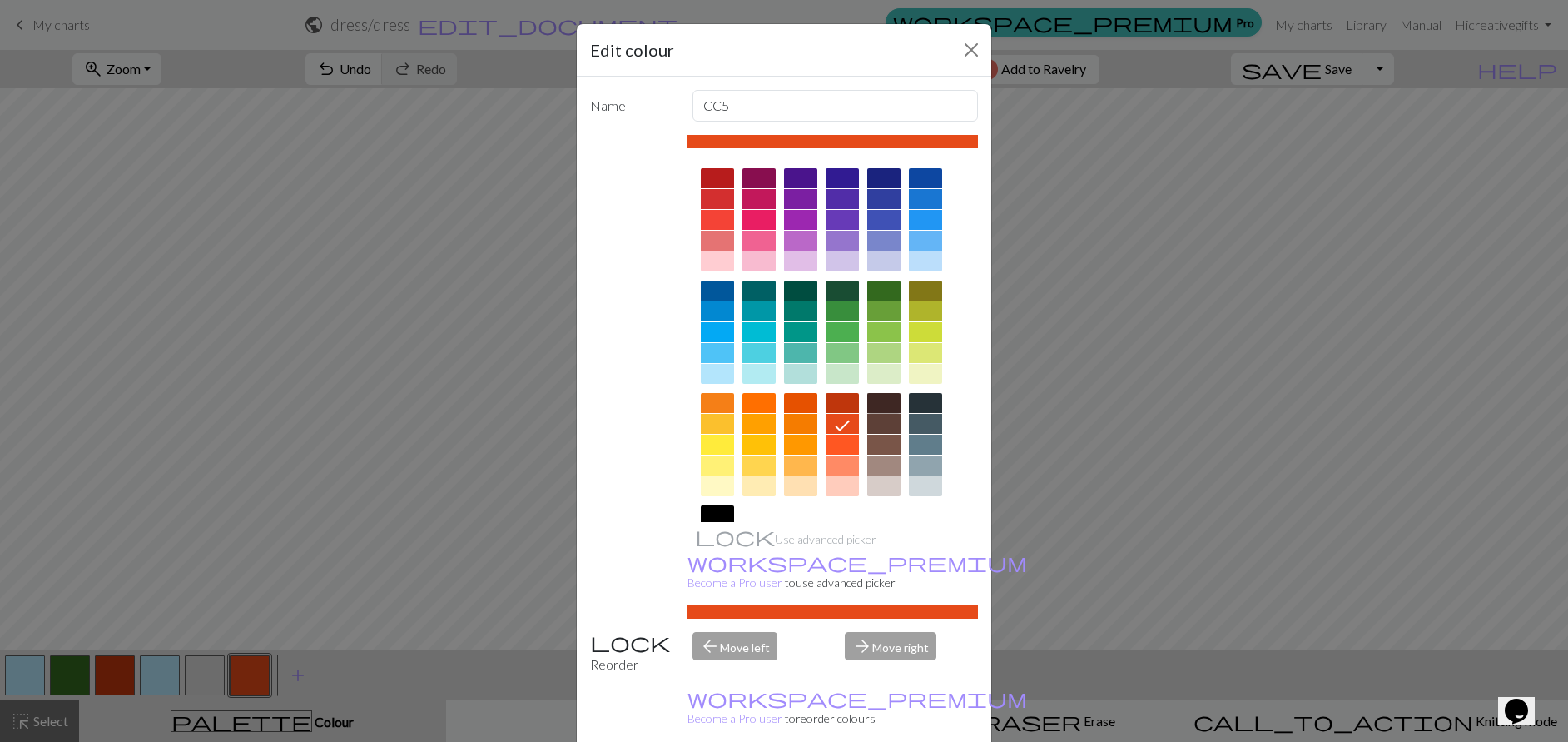
click at [875, 403] on div at bounding box center [884, 403] width 34 height 20
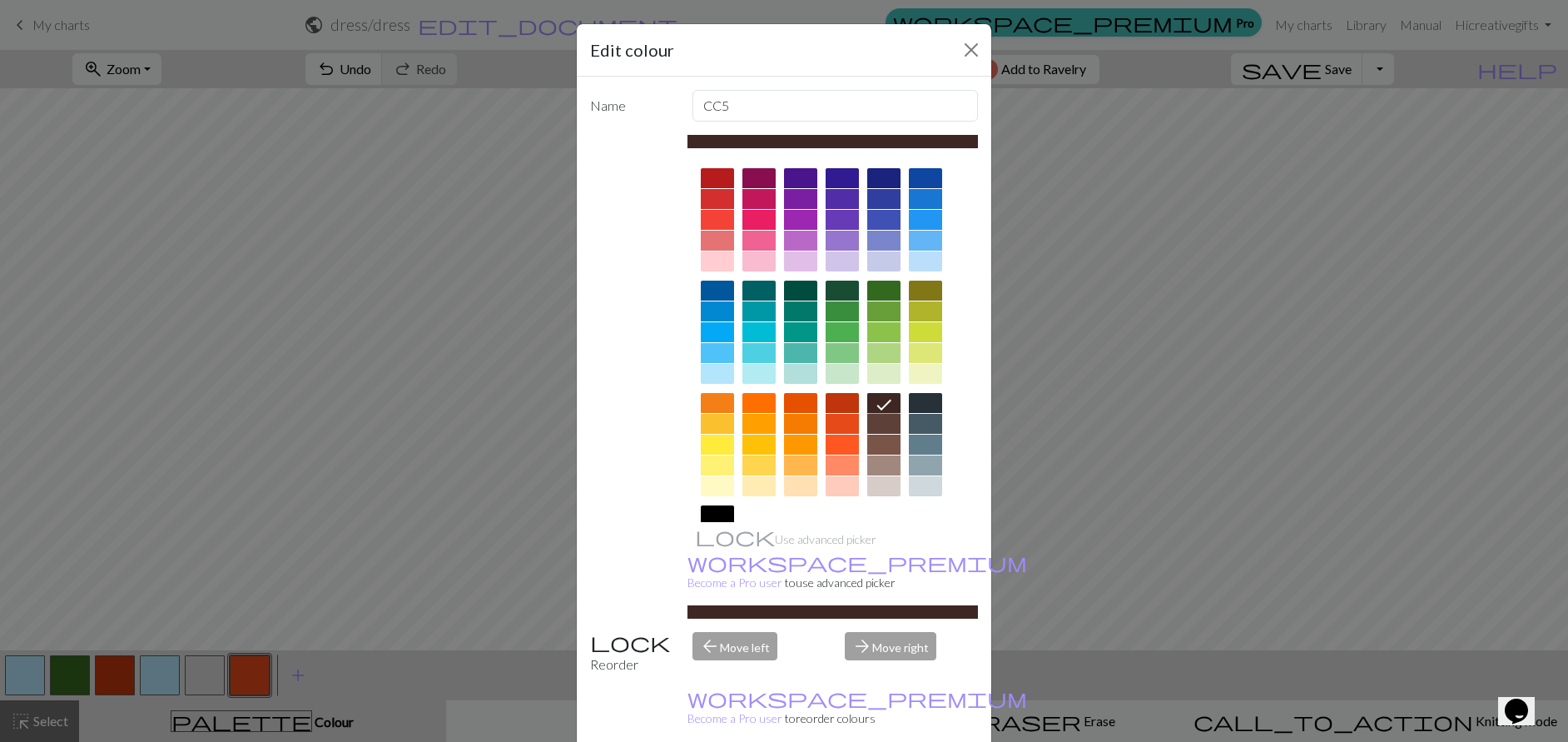
click at [353, 678] on div "Edit colour Name CC5 Use advanced picker workspace_premium Become a Pro user to…" at bounding box center [784, 371] width 1568 height 742
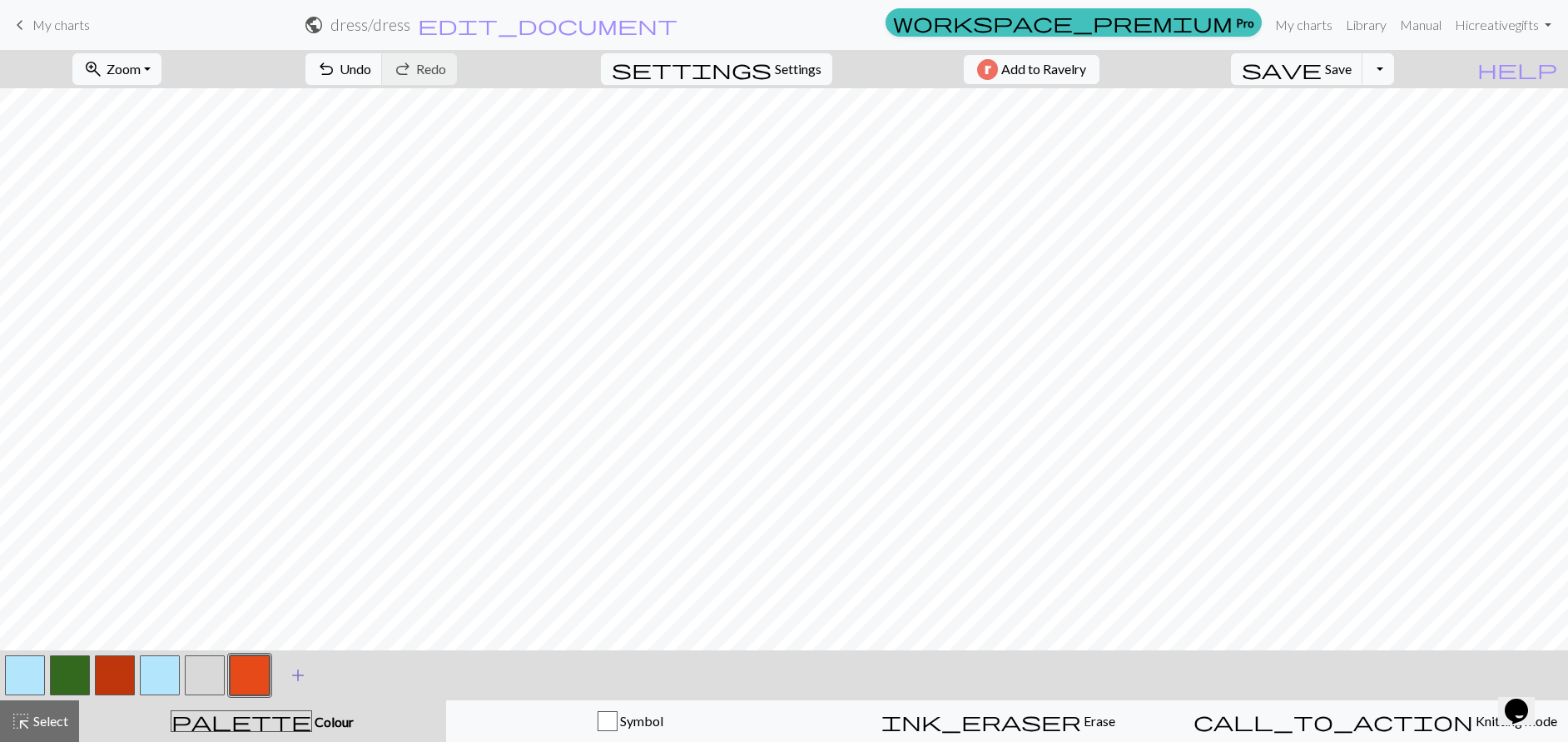
click at [296, 673] on span "add" at bounding box center [298, 676] width 20 height 24
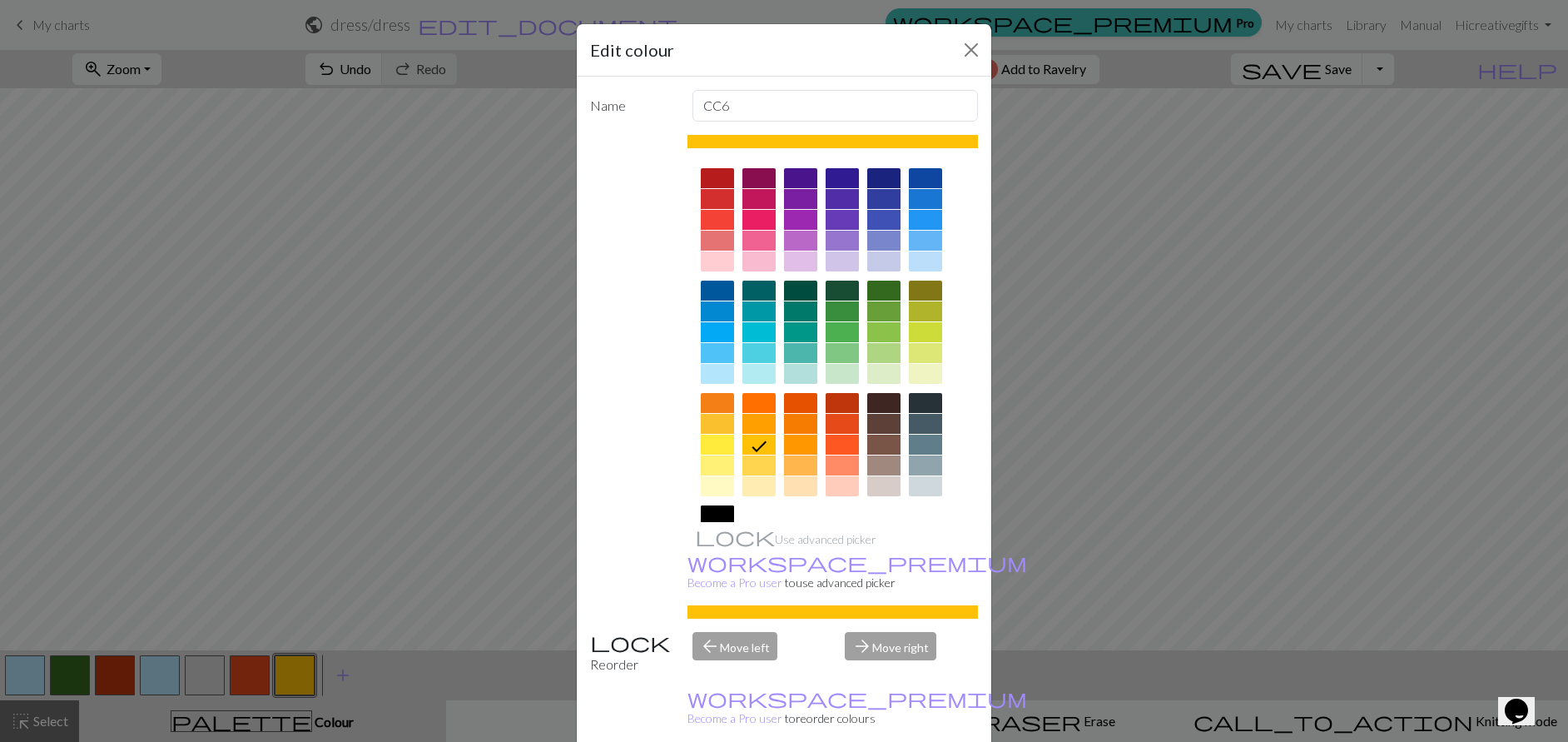
click at [704, 517] on div at bounding box center [717, 515] width 34 height 20
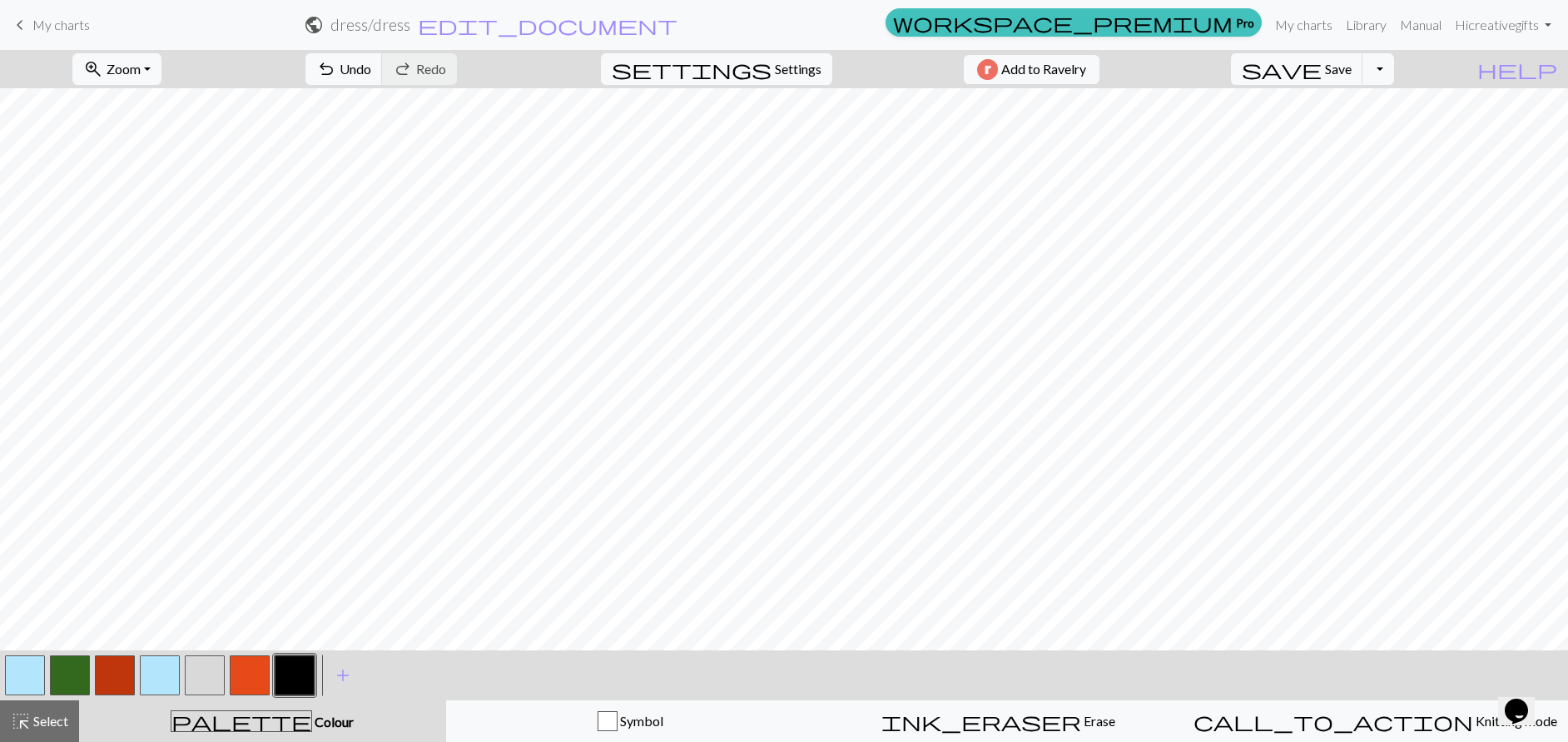
click at [202, 676] on button "button" at bounding box center [205, 676] width 40 height 40
click at [215, 673] on button "button" at bounding box center [205, 676] width 40 height 40
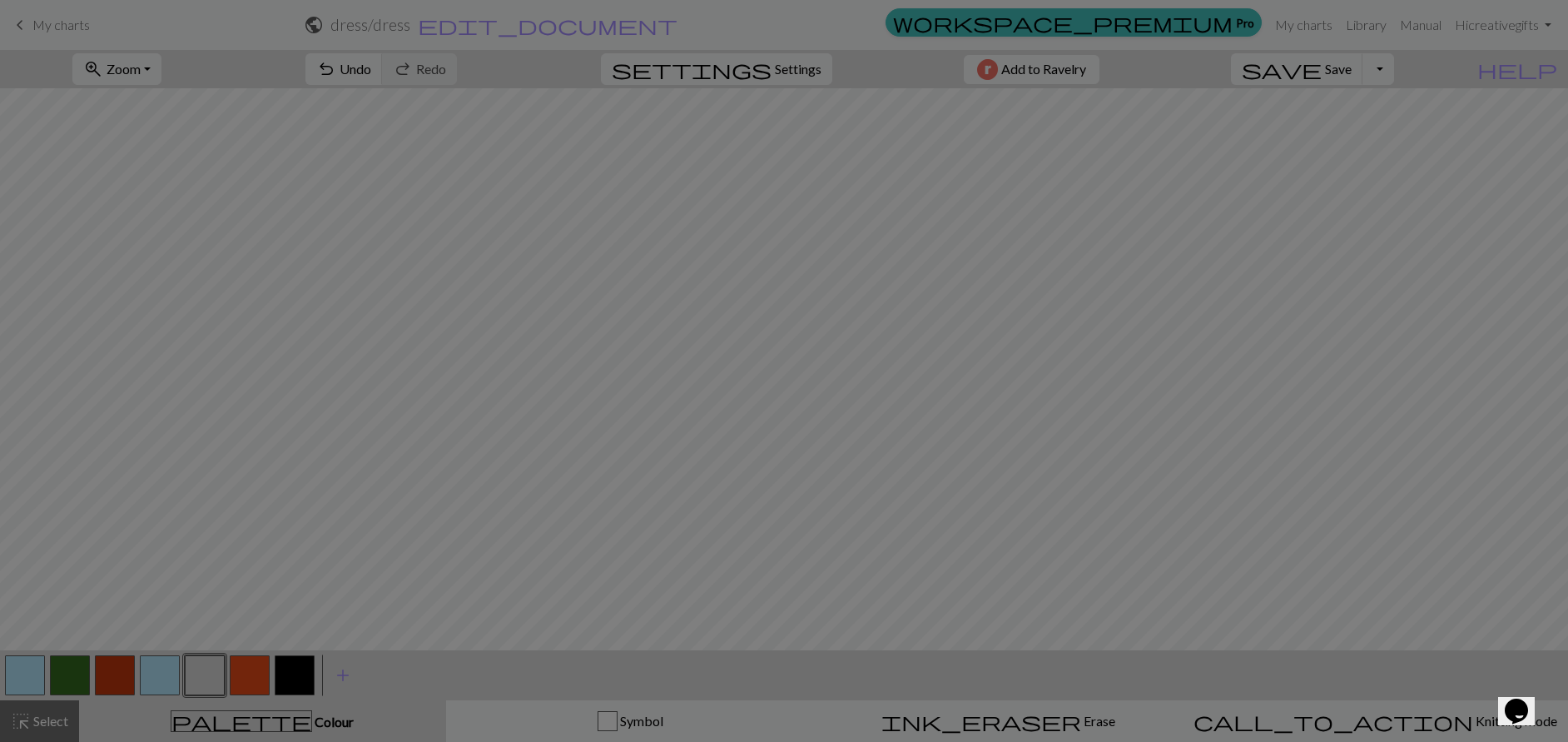
click at [755, 480] on div at bounding box center [833, 347] width 291 height 468
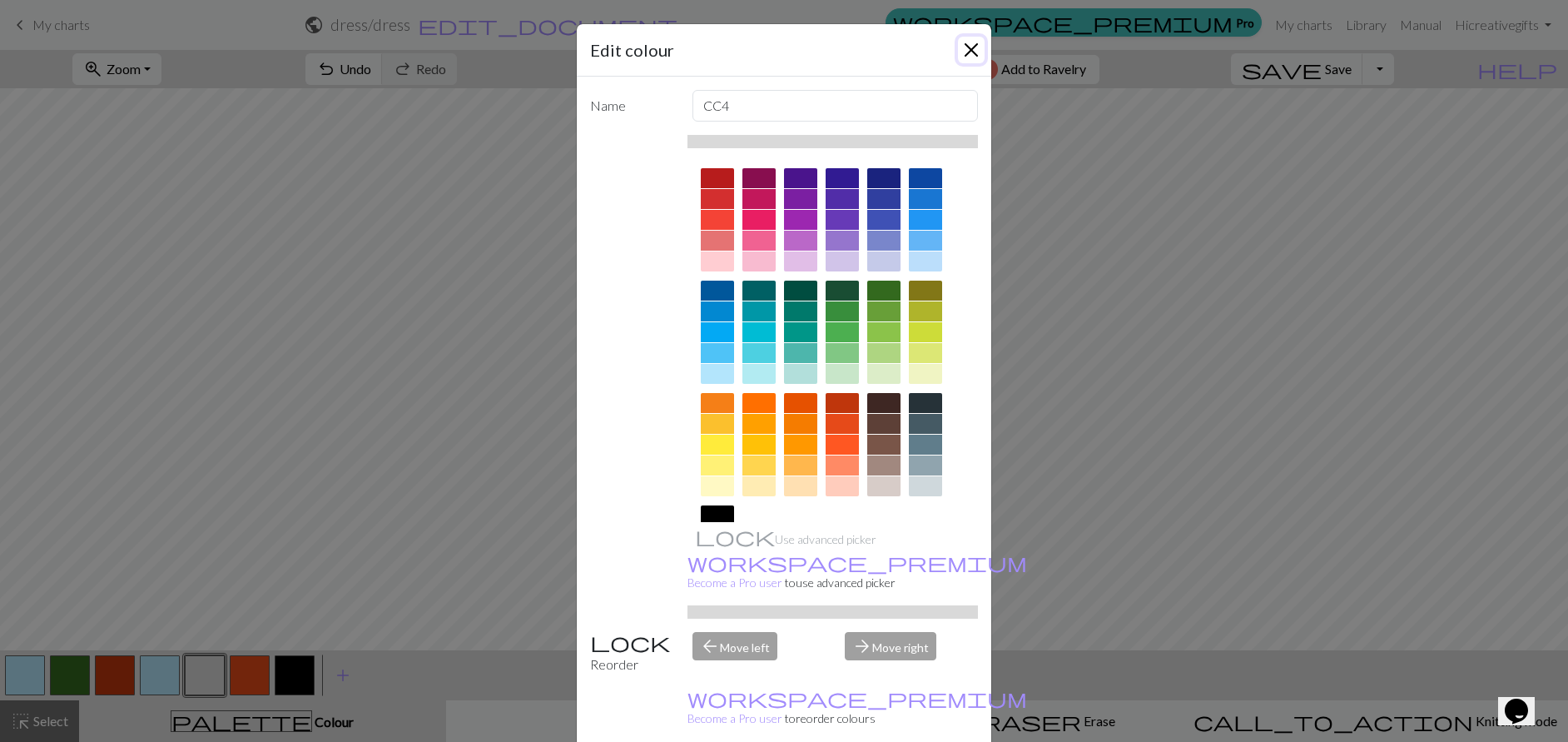
click at [967, 50] on button "Close" at bounding box center [970, 49] width 26 height 26
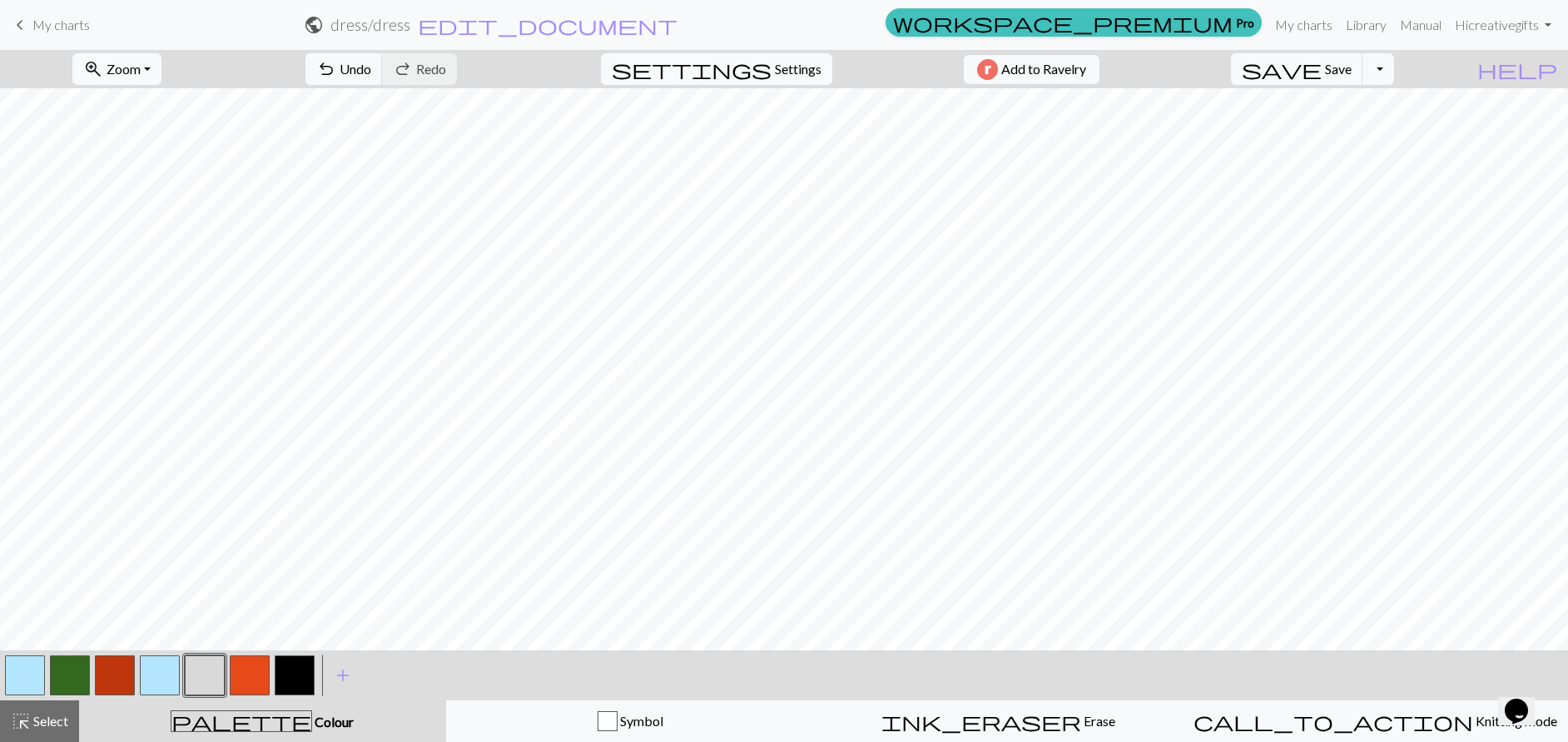
click at [282, 684] on button "button" at bounding box center [295, 676] width 40 height 40
click at [205, 671] on button "button" at bounding box center [205, 676] width 40 height 40
click at [249, 666] on button "button" at bounding box center [249, 676] width 40 height 40
click at [201, 676] on button "button" at bounding box center [205, 676] width 40 height 40
click at [215, 668] on button "button" at bounding box center [205, 676] width 40 height 40
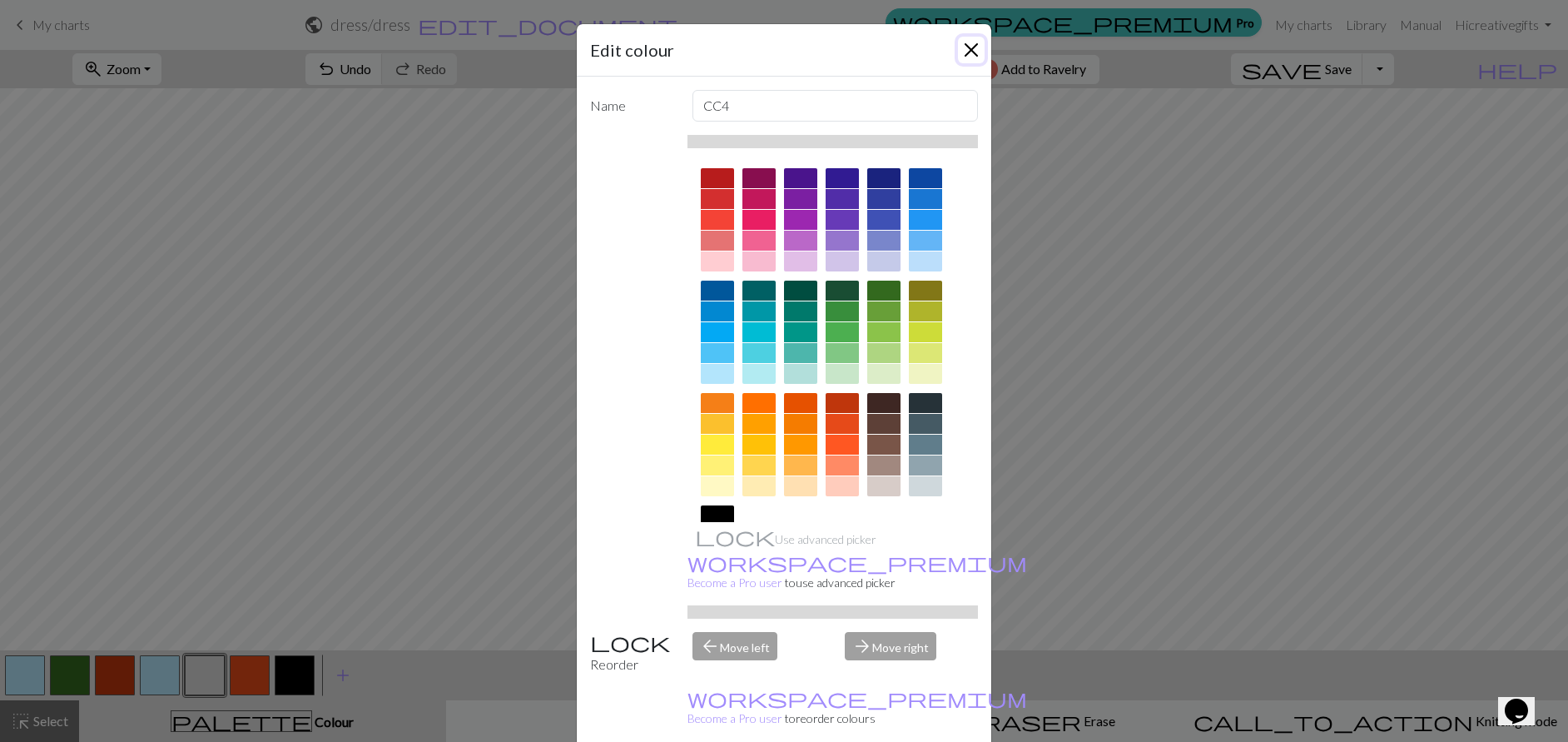
click at [962, 50] on button "Close" at bounding box center [970, 49] width 26 height 26
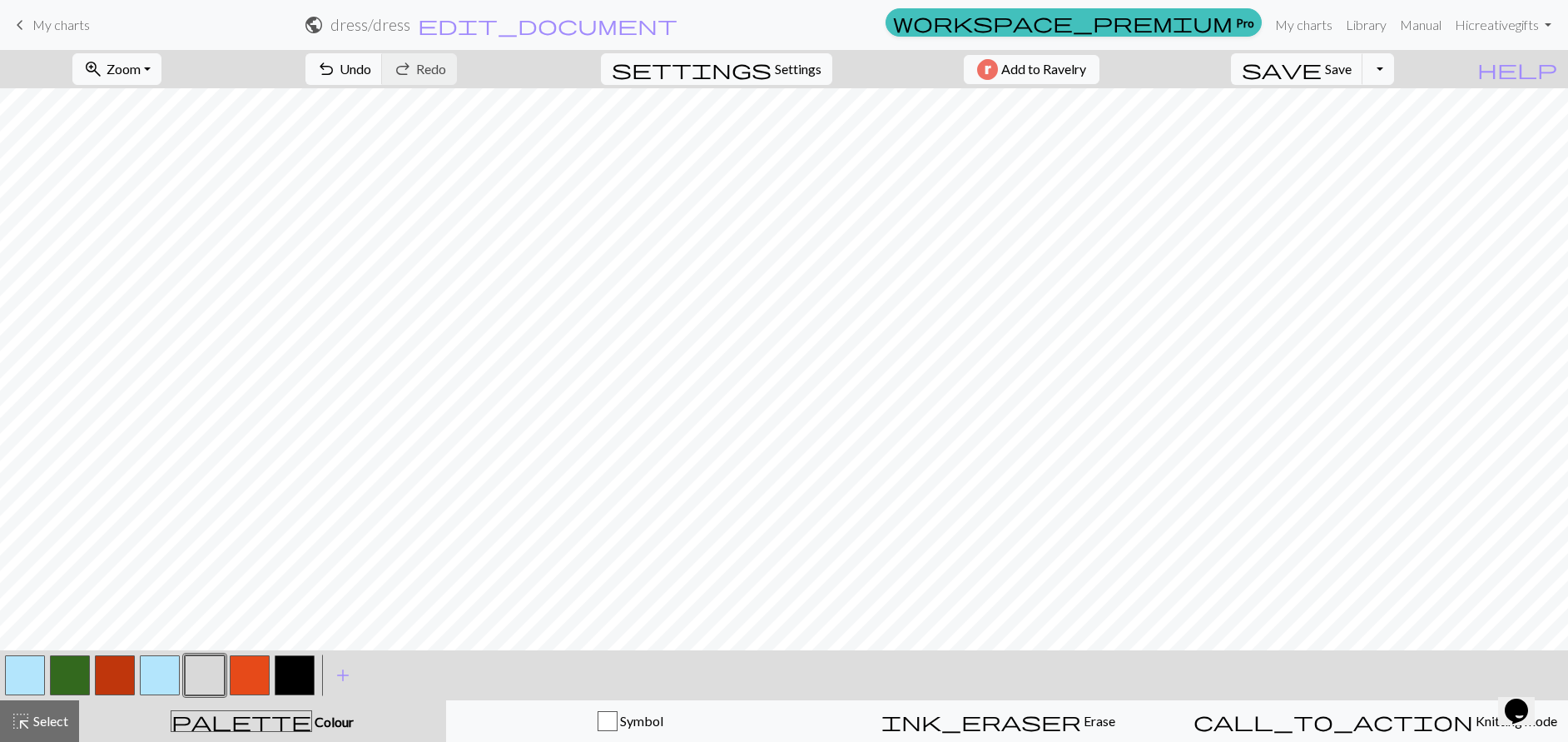
click at [156, 675] on button "button" at bounding box center [160, 676] width 40 height 40
click at [200, 676] on button "button" at bounding box center [205, 676] width 40 height 40
click at [280, 676] on button "button" at bounding box center [295, 676] width 40 height 40
drag, startPoint x: 210, startPoint y: 677, endPoint x: 258, endPoint y: 658, distance: 51.6
click at [210, 676] on button "button" at bounding box center [205, 676] width 40 height 40
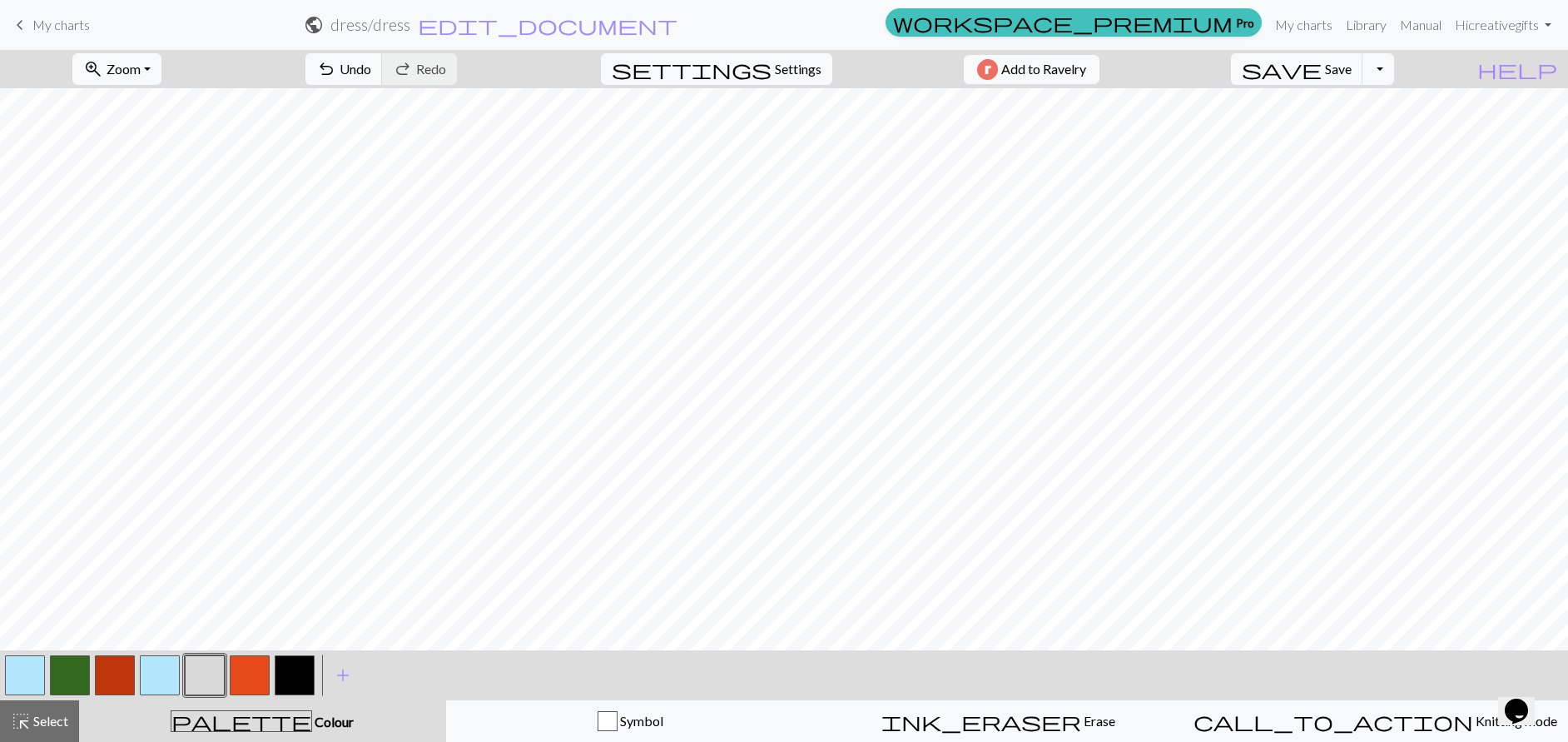
drag, startPoint x: 156, startPoint y: 672, endPoint x: 195, endPoint y: 656, distance: 42.2
click at [157, 672] on button "button" at bounding box center [160, 676] width 40 height 40
click at [302, 678] on button "button" at bounding box center [295, 676] width 40 height 40
click at [197, 668] on button "button" at bounding box center [205, 676] width 40 height 40
click at [299, 676] on button "button" at bounding box center [295, 676] width 40 height 40
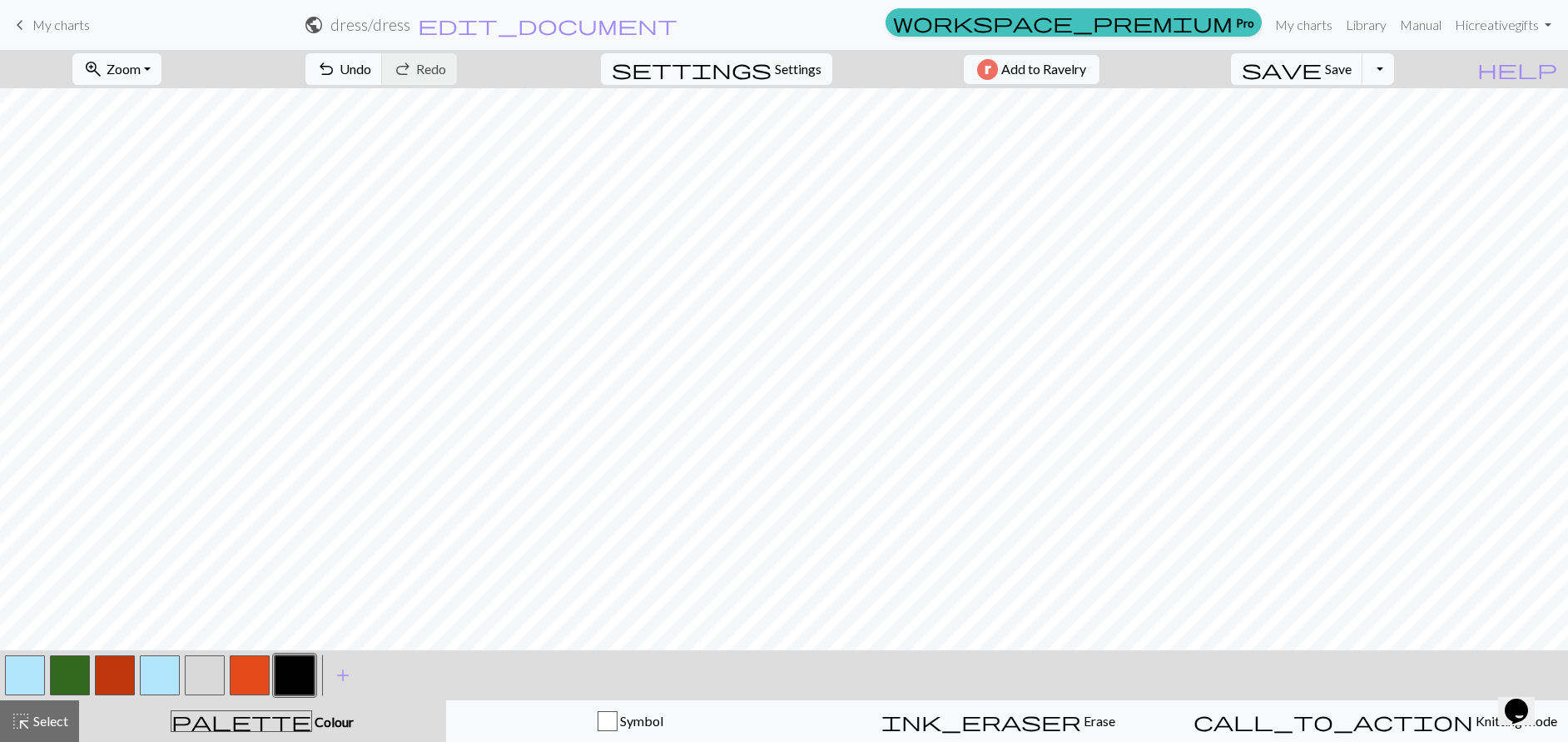
click at [207, 672] on button "button" at bounding box center [205, 676] width 40 height 40
drag, startPoint x: 293, startPoint y: 667, endPoint x: 306, endPoint y: 650, distance: 21.4
click at [295, 667] on button "button" at bounding box center [295, 676] width 40 height 40
click at [216, 668] on button "button" at bounding box center [205, 676] width 40 height 40
click at [212, 669] on button "button" at bounding box center [205, 676] width 40 height 40
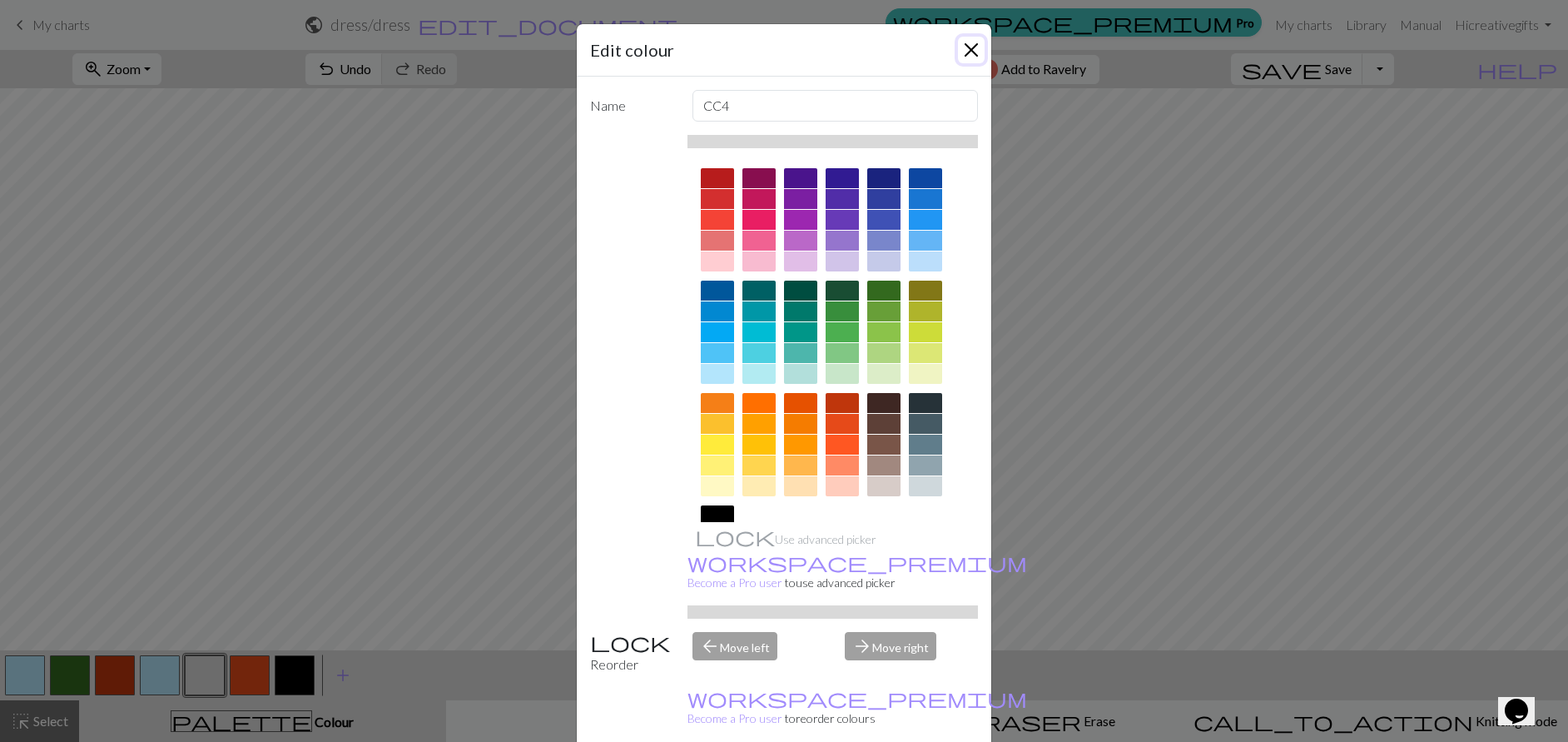
click at [963, 51] on button "Close" at bounding box center [970, 49] width 26 height 26
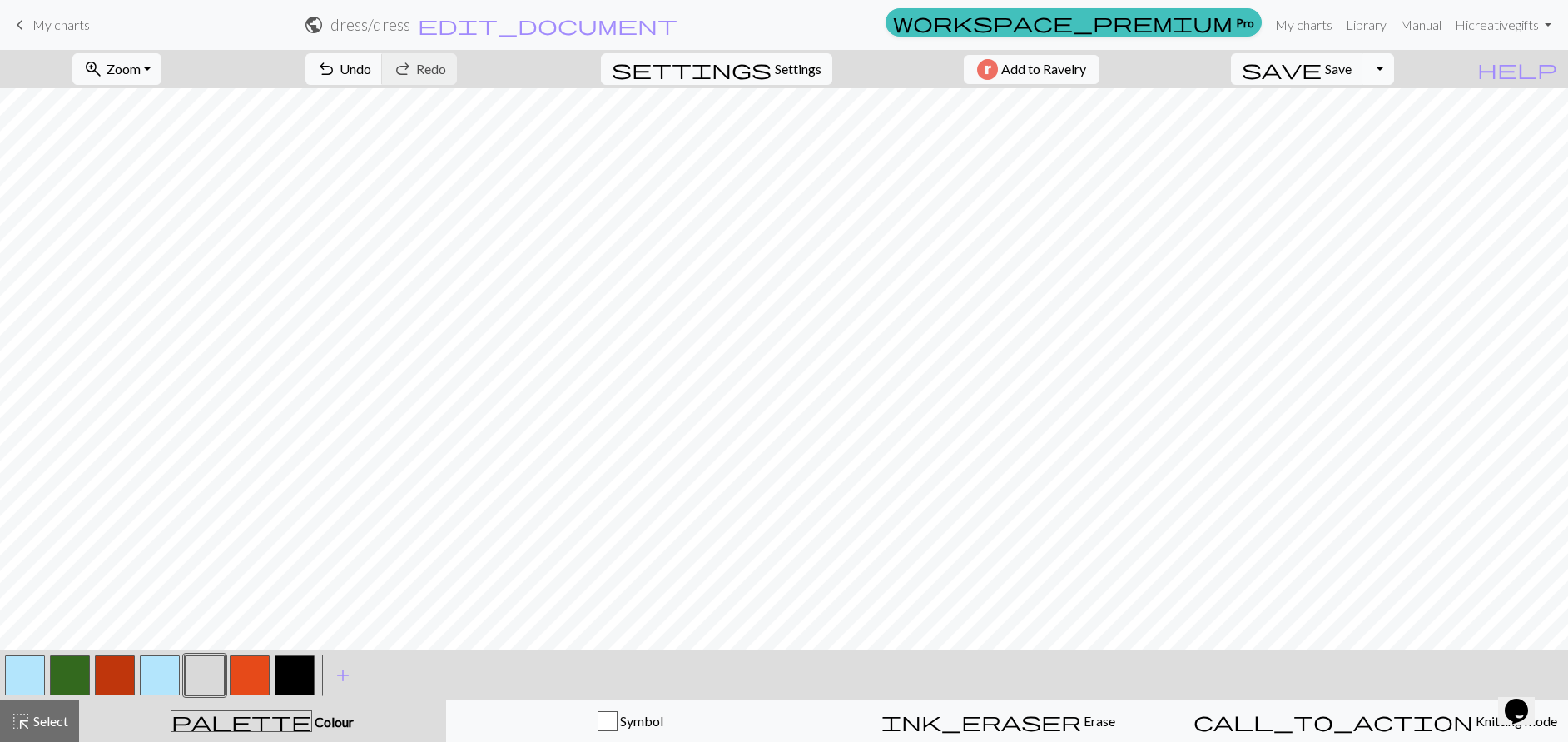
click at [1394, 72] on button "Toggle Dropdown" at bounding box center [1378, 69] width 32 height 32
click at [1152, 132] on span "save_alt" at bounding box center [1142, 133] width 20 height 24
click at [1414, 70] on div "Your download is ready! Download" at bounding box center [784, 48] width 1568 height 97
click at [750, 56] on button "Download" at bounding box center [744, 54] width 81 height 32
click at [18, 681] on button "button" at bounding box center [25, 676] width 40 height 40
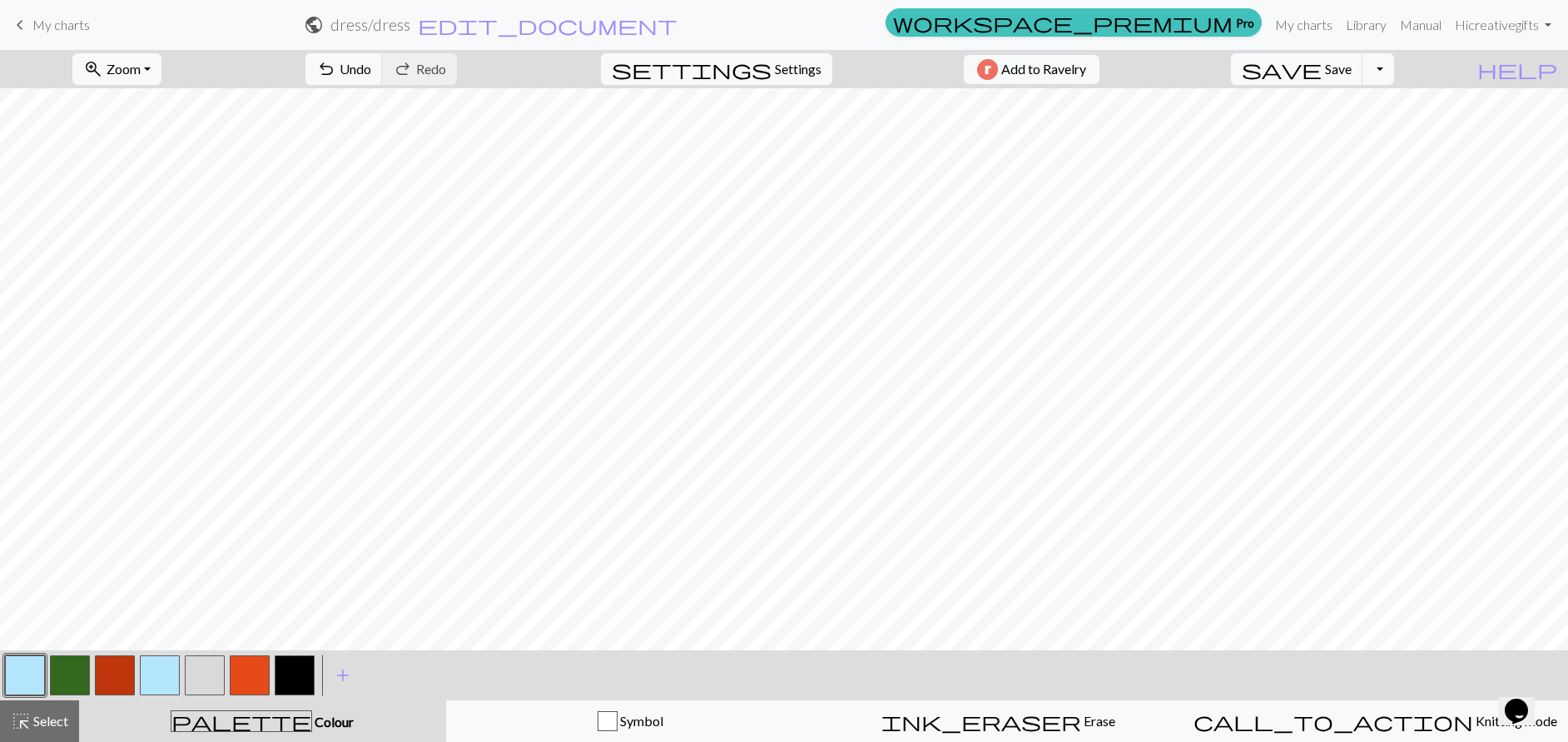
click at [162, 675] on button "button" at bounding box center [160, 676] width 40 height 40
click at [161, 674] on button "button" at bounding box center [160, 676] width 40 height 40
click at [161, 674] on div "Edit colour Name CC3 Use advanced picker workspace_premium Become a Pro user to…" at bounding box center [784, 371] width 1568 height 742
click at [19, 679] on button "button" at bounding box center [25, 676] width 40 height 40
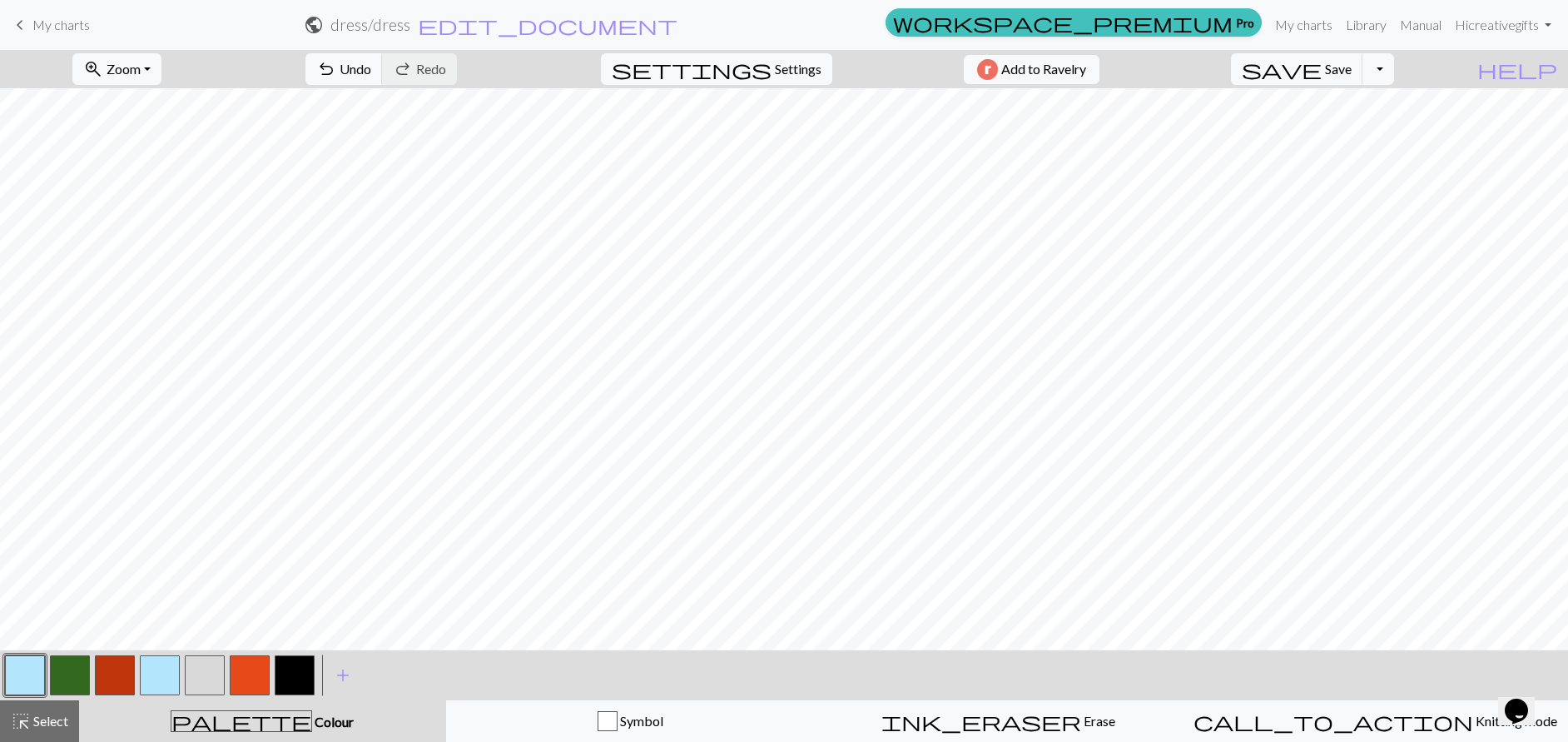
click at [19, 679] on button "button" at bounding box center [25, 676] width 40 height 40
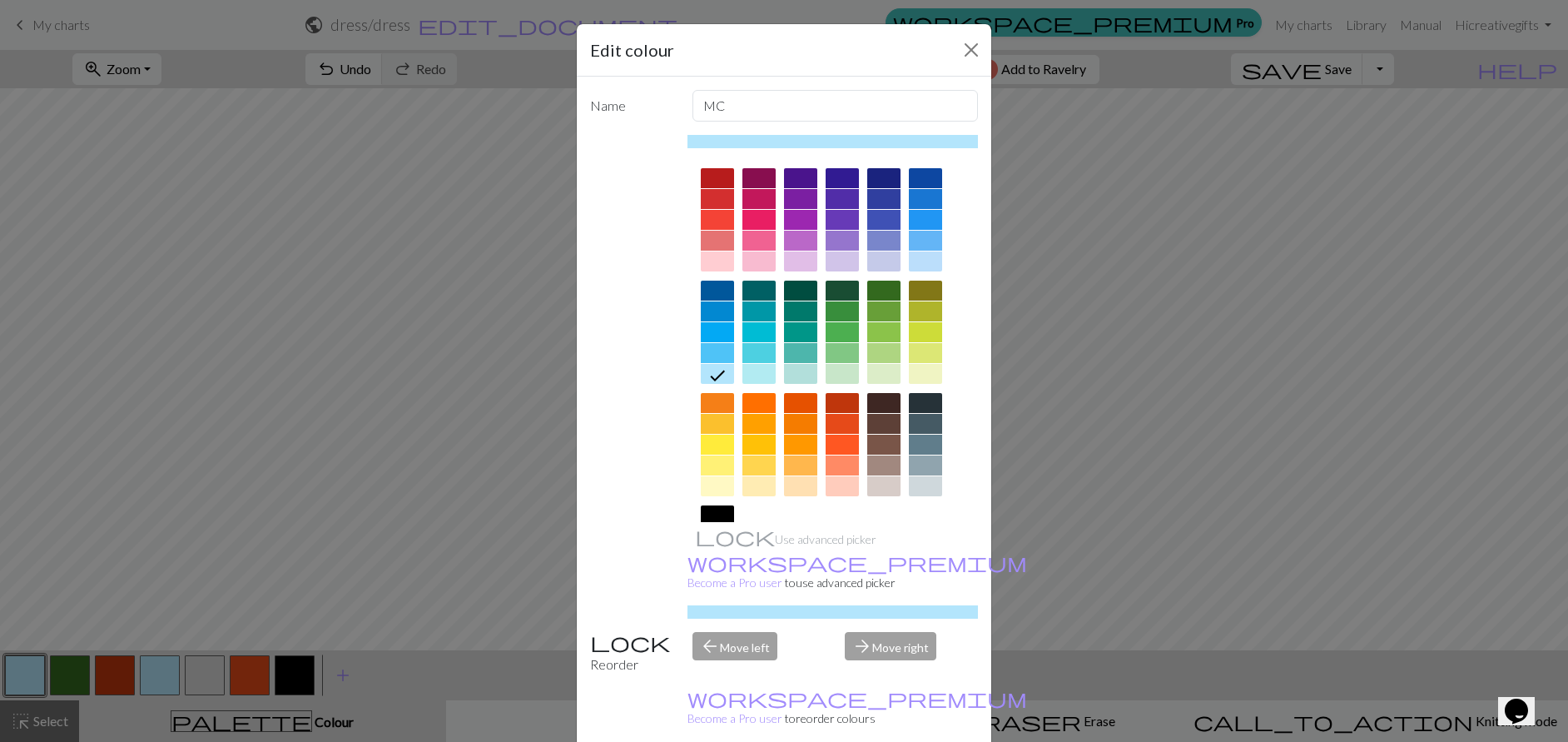
click at [925, 472] on div at bounding box center [926, 465] width 34 height 20
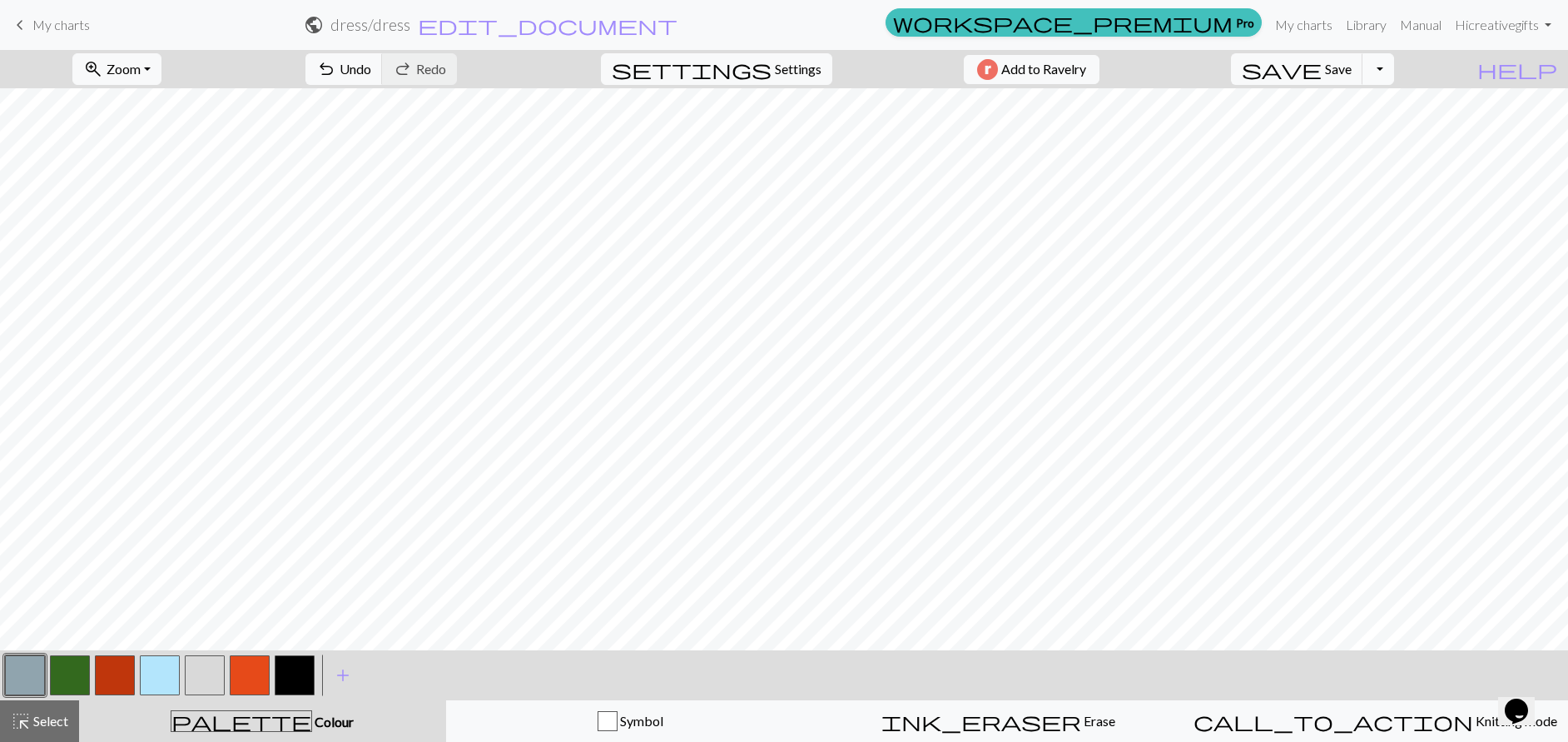
click at [1394, 68] on button "Toggle Dropdown" at bounding box center [1378, 69] width 32 height 32
click at [1359, 135] on button "save_alt Download" at bounding box center [1256, 132] width 275 height 26
click at [1421, 79] on div "Your download is ready! Download" at bounding box center [784, 48] width 1568 height 97
click at [1416, 67] on div "Your download is ready! Download" at bounding box center [784, 48] width 1568 height 97
click at [1368, 67] on div "Your download is ready! Download" at bounding box center [784, 48] width 1568 height 97
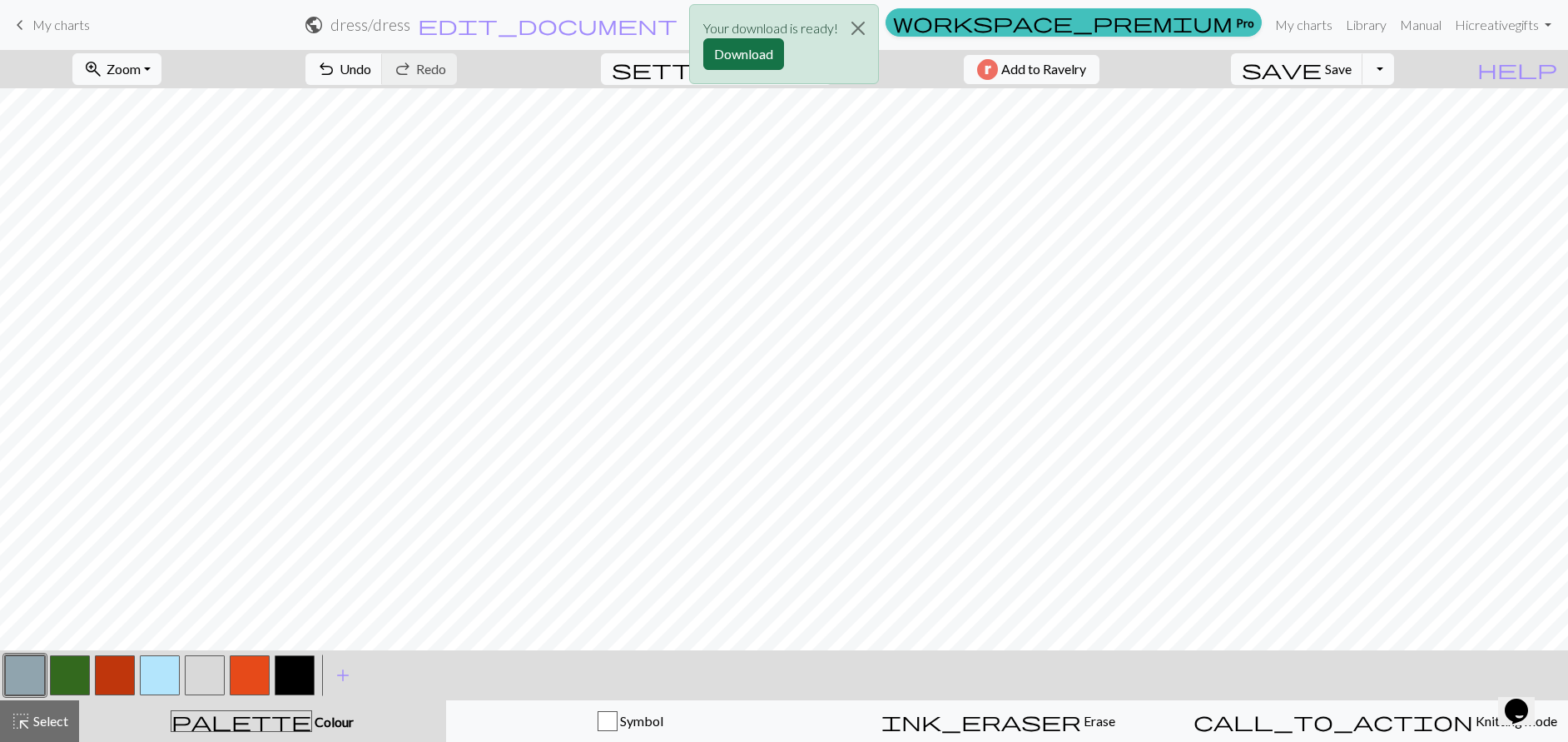
click at [722, 46] on button "Download" at bounding box center [744, 54] width 81 height 32
